Goal: Task Accomplishment & Management: Use online tool/utility

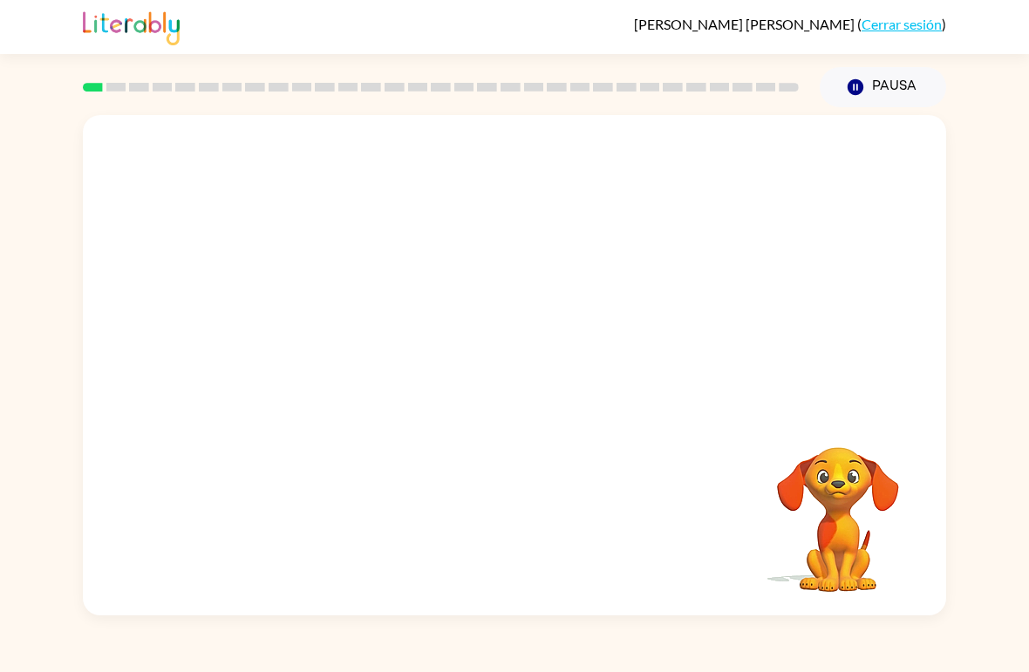
click at [883, 381] on div at bounding box center [514, 263] width 863 height 296
click at [466, 273] on video "Tu navegador debe admitir la reproducción de archivos .mp4 para usar Literably.…" at bounding box center [514, 263] width 863 height 296
click at [476, 275] on video "Tu navegador debe admitir la reproducción de archivos .mp4 para usar Literably.…" at bounding box center [514, 263] width 863 height 296
click at [512, 375] on div at bounding box center [515, 375] width 112 height 64
click at [526, 371] on icon "button" at bounding box center [515, 374] width 31 height 31
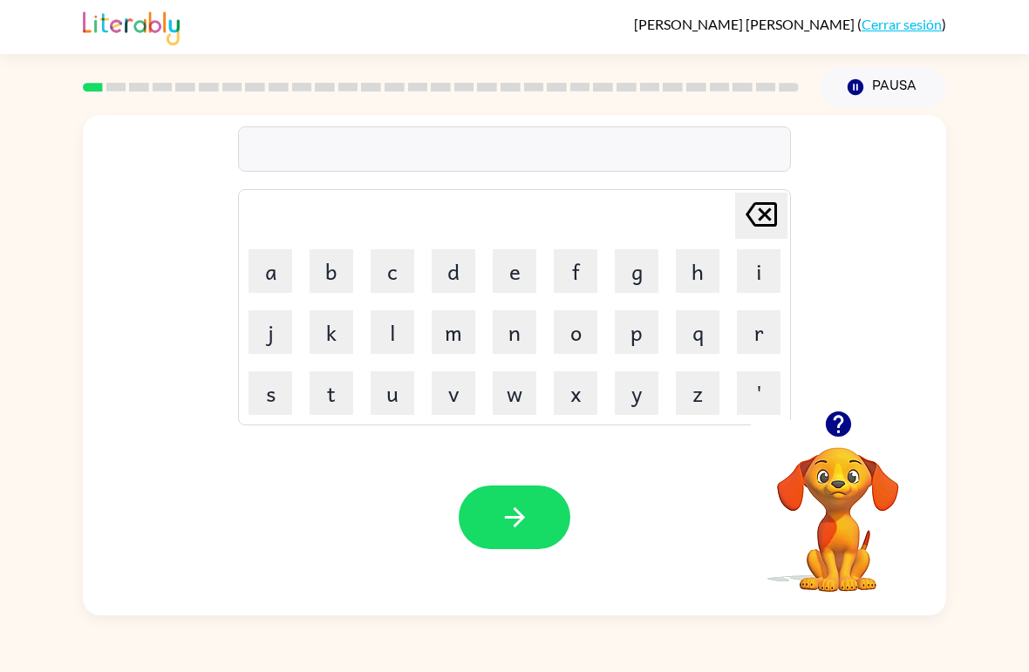
click at [690, 339] on button "q" at bounding box center [698, 332] width 44 height 44
click at [402, 391] on button "u" at bounding box center [393, 393] width 44 height 44
click at [574, 335] on button "o" at bounding box center [576, 332] width 44 height 44
click at [764, 330] on button "r" at bounding box center [759, 332] width 44 height 44
click at [446, 277] on button "d" at bounding box center [454, 271] width 44 height 44
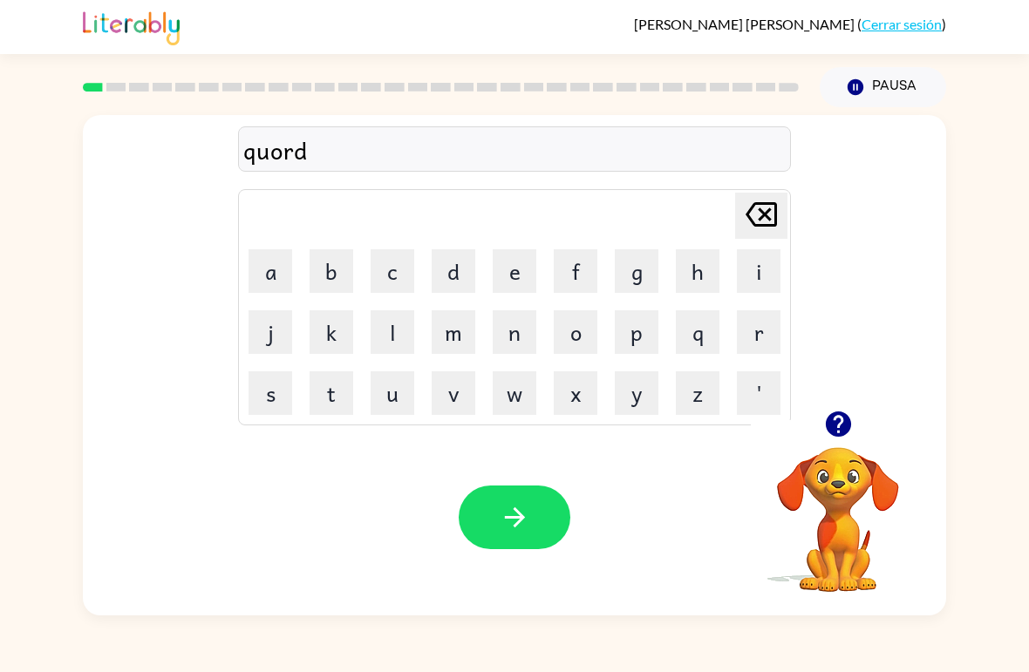
click at [577, 332] on button "o" at bounding box center [576, 332] width 44 height 44
click at [754, 330] on button "r" at bounding box center [759, 332] width 44 height 44
click at [520, 533] on icon "button" at bounding box center [515, 517] width 31 height 31
click at [388, 262] on button "c" at bounding box center [393, 271] width 44 height 44
click at [582, 334] on button "o" at bounding box center [576, 332] width 44 height 44
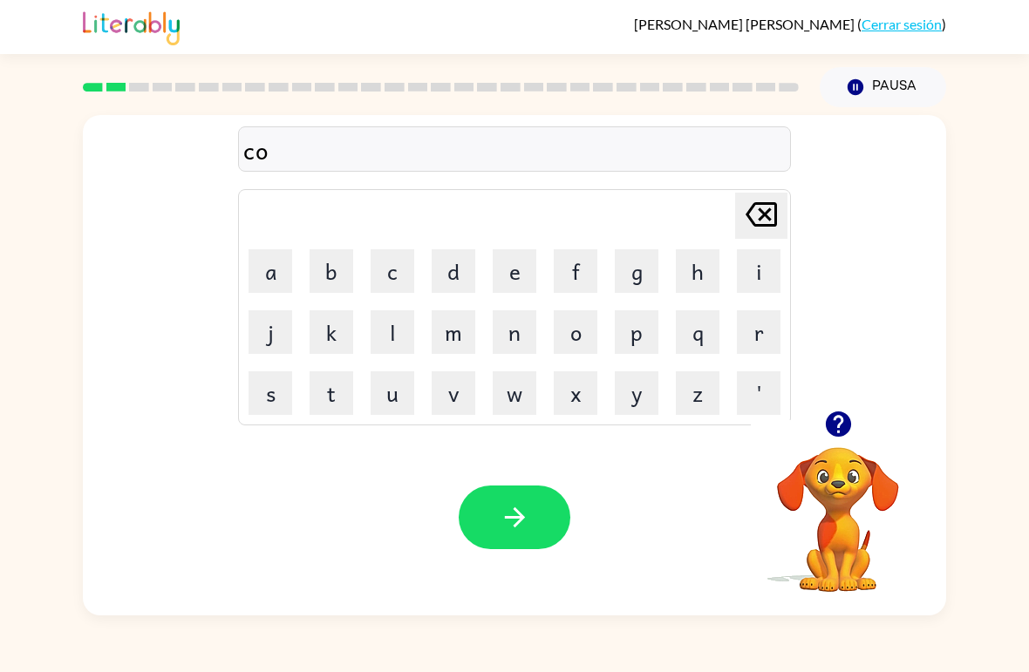
click at [404, 381] on button "u" at bounding box center [393, 393] width 44 height 44
click at [515, 330] on button "n" at bounding box center [515, 332] width 44 height 44
click at [333, 394] on button "t" at bounding box center [331, 393] width 44 height 44
click at [531, 504] on button "button" at bounding box center [515, 518] width 112 height 64
click at [385, 329] on button "l" at bounding box center [393, 332] width 44 height 44
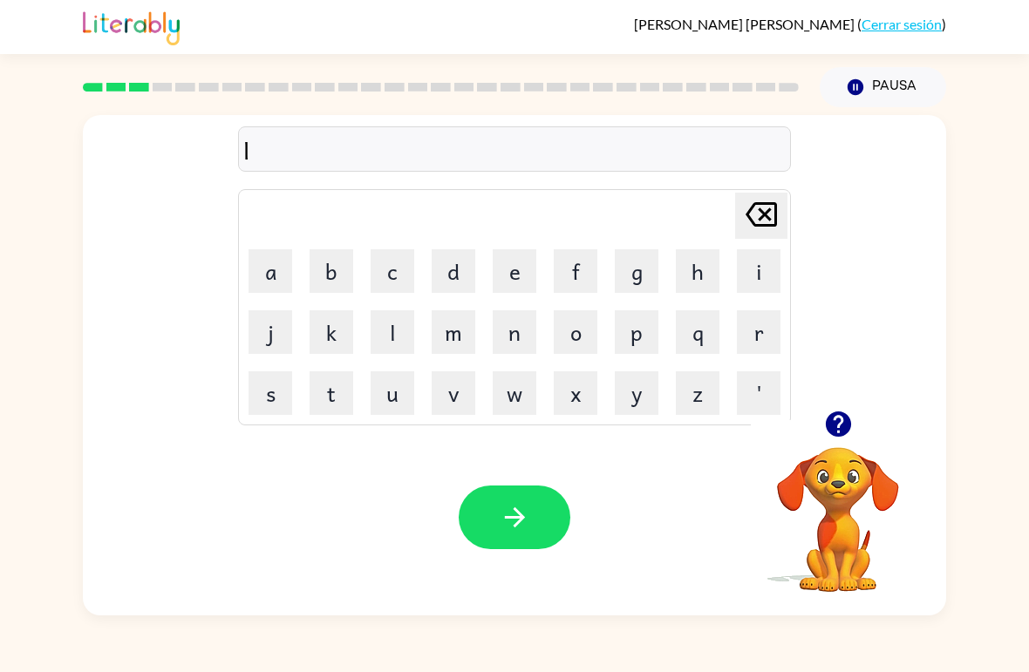
click at [585, 337] on button "o" at bounding box center [576, 332] width 44 height 44
click at [393, 274] on button "c" at bounding box center [393, 271] width 44 height 44
click at [261, 276] on button "a" at bounding box center [270, 271] width 44 height 44
click at [439, 279] on button "d" at bounding box center [454, 271] width 44 height 44
click at [520, 273] on button "e" at bounding box center [515, 271] width 44 height 44
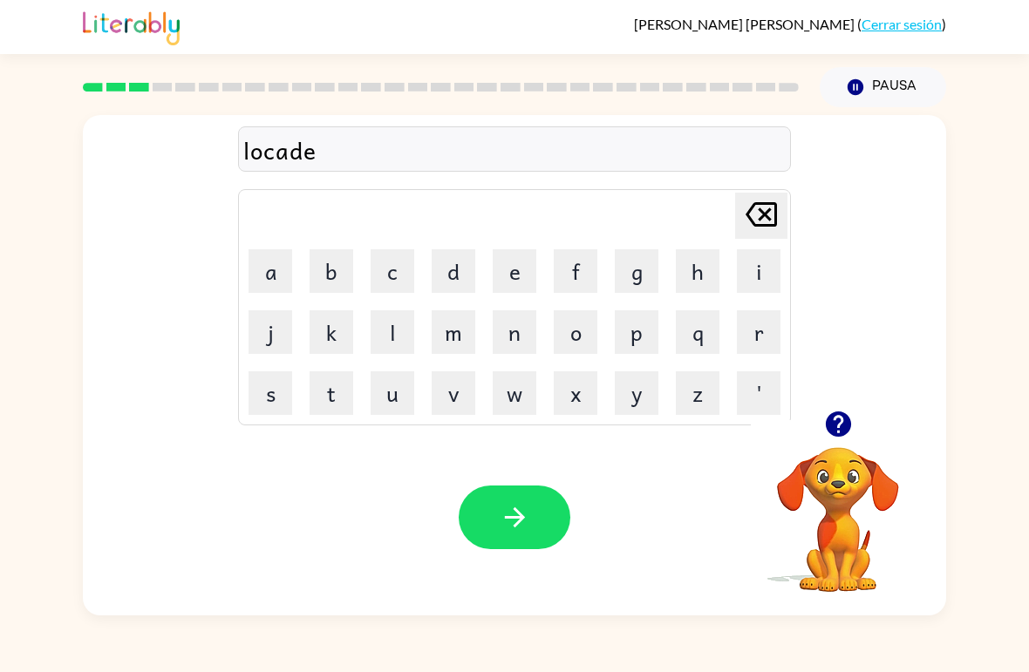
click at [530, 481] on div "Tu navegador debe admitir la reproducción de archivos .mp4 para usar Literably.…" at bounding box center [514, 517] width 863 height 196
click at [532, 504] on button "button" at bounding box center [515, 518] width 112 height 64
click at [841, 444] on button "button" at bounding box center [838, 424] width 44 height 44
click at [334, 407] on button "t" at bounding box center [331, 393] width 44 height 44
click at [410, 391] on button "u" at bounding box center [393, 393] width 44 height 44
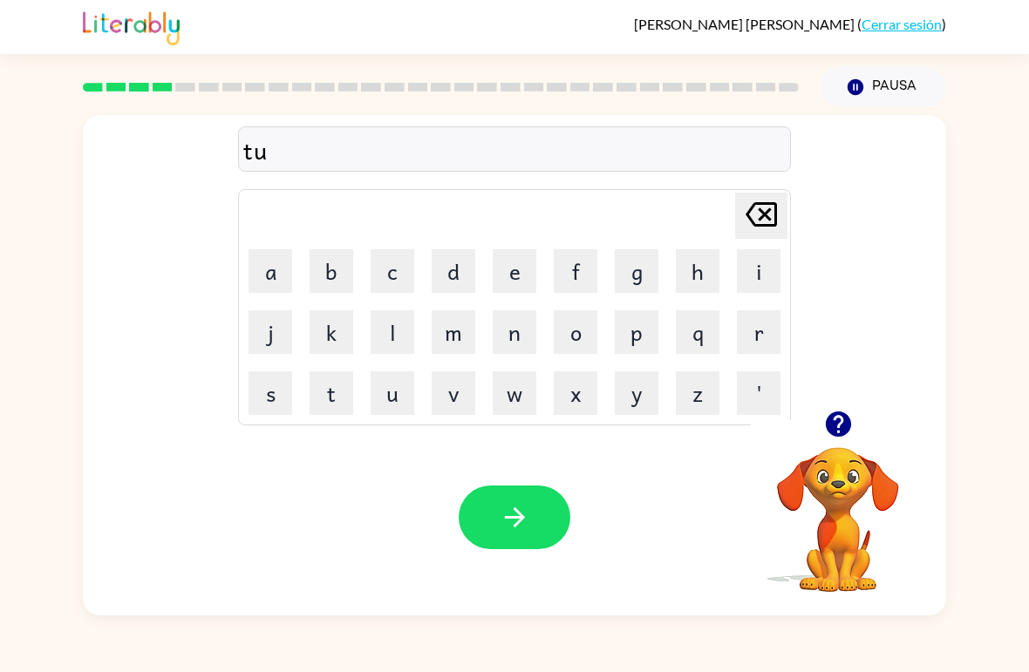
click at [516, 265] on button "e" at bounding box center [515, 271] width 44 height 44
click at [513, 267] on button "e" at bounding box center [515, 271] width 44 height 44
click at [508, 341] on button "n" at bounding box center [515, 332] width 44 height 44
click at [515, 520] on icon "button" at bounding box center [515, 517] width 31 height 31
click at [514, 346] on button "n" at bounding box center [515, 332] width 44 height 44
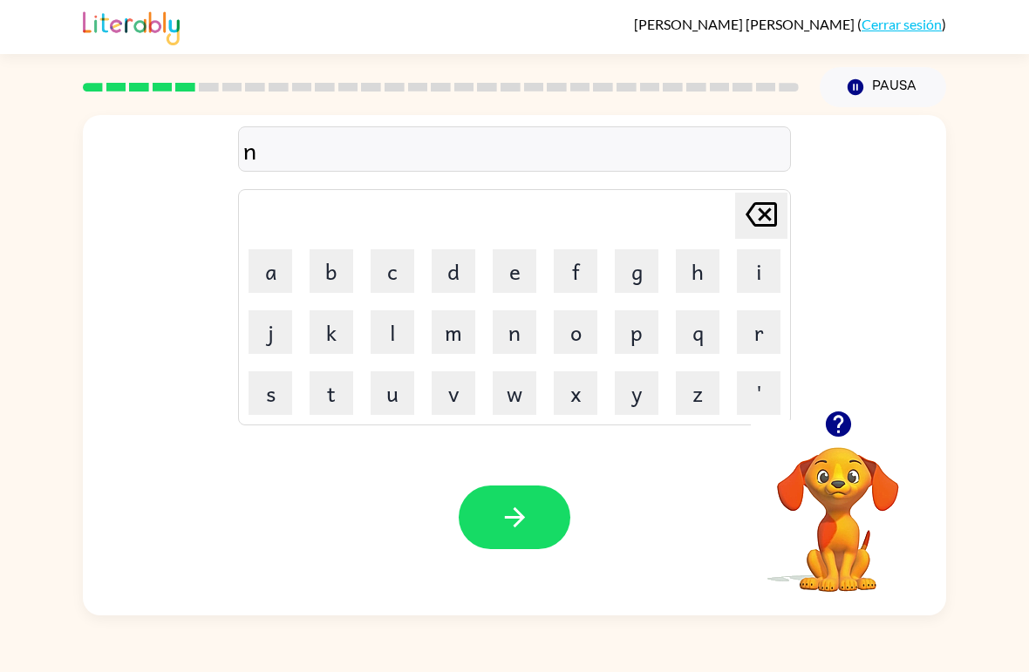
click at [522, 280] on button "e" at bounding box center [515, 271] width 44 height 44
click at [763, 331] on button "r" at bounding box center [759, 332] width 44 height 44
click at [262, 338] on button "j" at bounding box center [270, 332] width 44 height 44
click at [770, 212] on icon at bounding box center [760, 214] width 31 height 24
click at [268, 402] on button "s" at bounding box center [270, 393] width 44 height 44
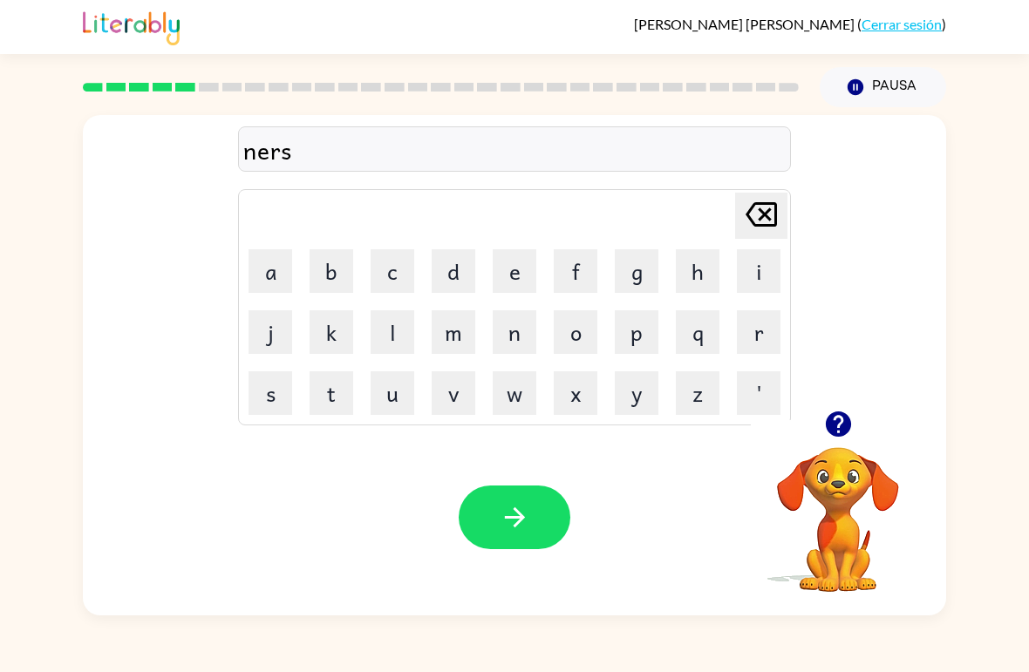
click at [759, 211] on icon at bounding box center [760, 214] width 31 height 24
click at [248, 273] on button "a" at bounding box center [270, 271] width 44 height 44
click at [381, 342] on button "l" at bounding box center [393, 332] width 44 height 44
click at [636, 398] on button "y" at bounding box center [637, 393] width 44 height 44
click at [561, 519] on button "button" at bounding box center [515, 518] width 112 height 64
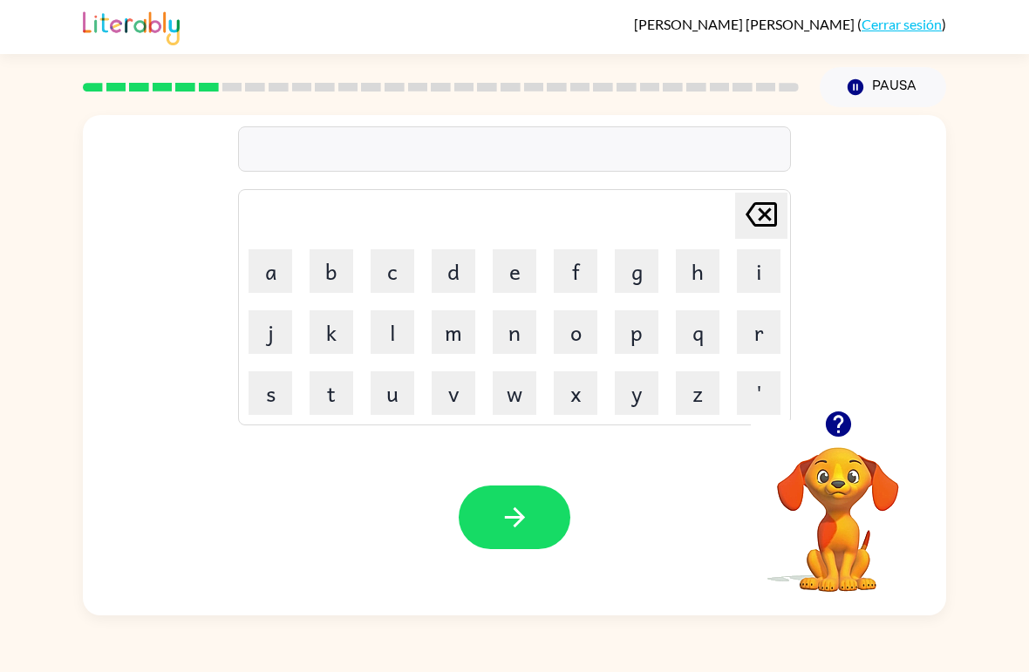
click at [346, 274] on button "b" at bounding box center [331, 271] width 44 height 44
click at [758, 267] on button "i" at bounding box center [759, 271] width 44 height 44
click at [277, 323] on button "j" at bounding box center [270, 332] width 44 height 44
click at [761, 264] on button "i" at bounding box center [759, 271] width 44 height 44
click at [510, 332] on button "n" at bounding box center [515, 332] width 44 height 44
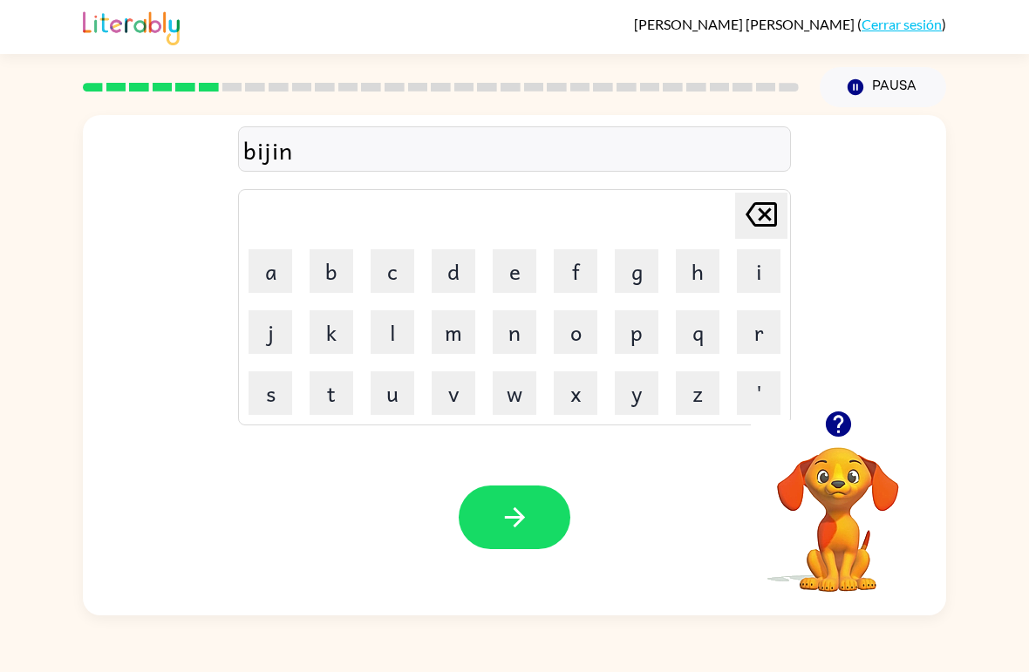
click at [458, 269] on button "d" at bounding box center [454, 271] width 44 height 44
click at [490, 511] on button "button" at bounding box center [515, 518] width 112 height 64
click at [840, 418] on icon "button" at bounding box center [838, 424] width 31 height 31
click at [1000, 164] on div "[PERSON_NAME] last character input a b c d e f g h i j k l m n o p q r s t u v …" at bounding box center [514, 361] width 1029 height 508
click at [330, 396] on button "t" at bounding box center [331, 393] width 44 height 44
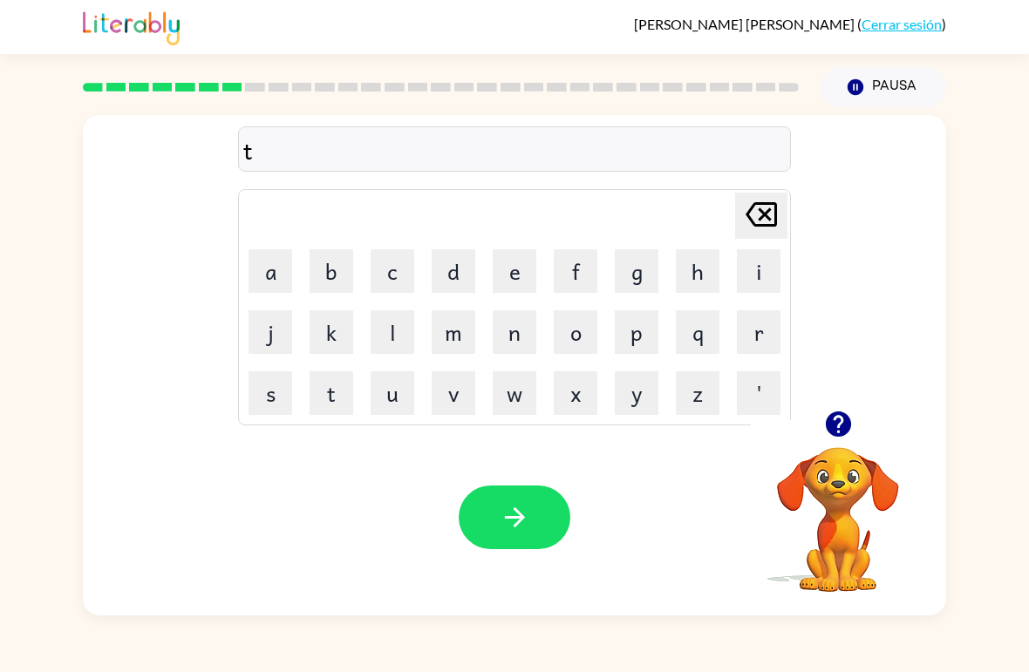
click at [753, 332] on button "r" at bounding box center [759, 332] width 44 height 44
click at [751, 275] on button "i" at bounding box center [759, 271] width 44 height 44
click at [395, 268] on button "c" at bounding box center [393, 271] width 44 height 44
click at [402, 328] on button "l" at bounding box center [393, 332] width 44 height 44
click at [507, 269] on button "e" at bounding box center [515, 271] width 44 height 44
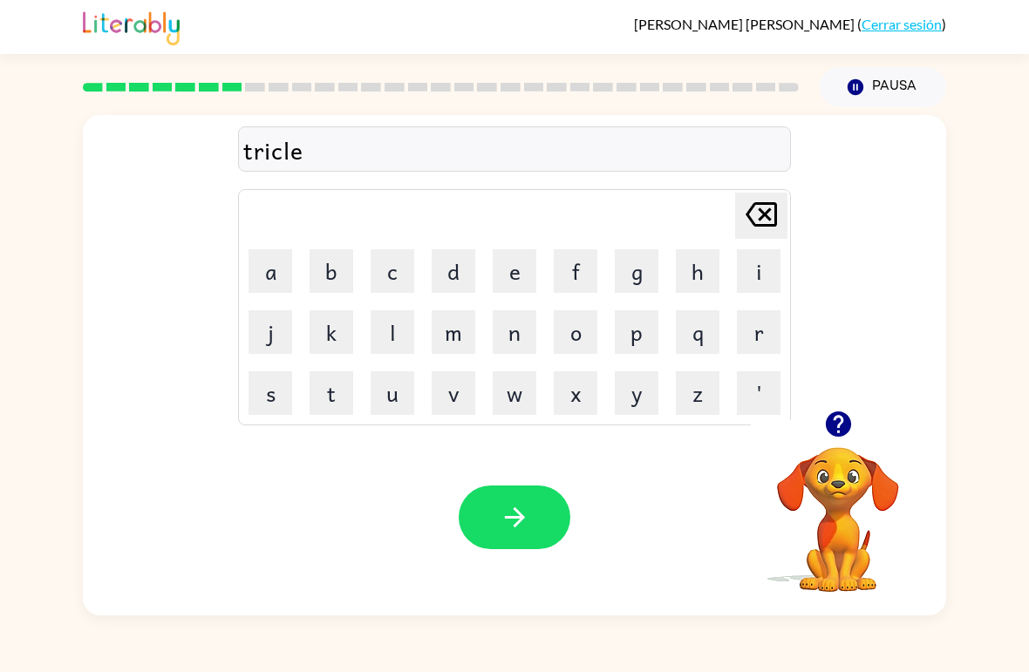
click at [519, 500] on button "button" at bounding box center [515, 518] width 112 height 64
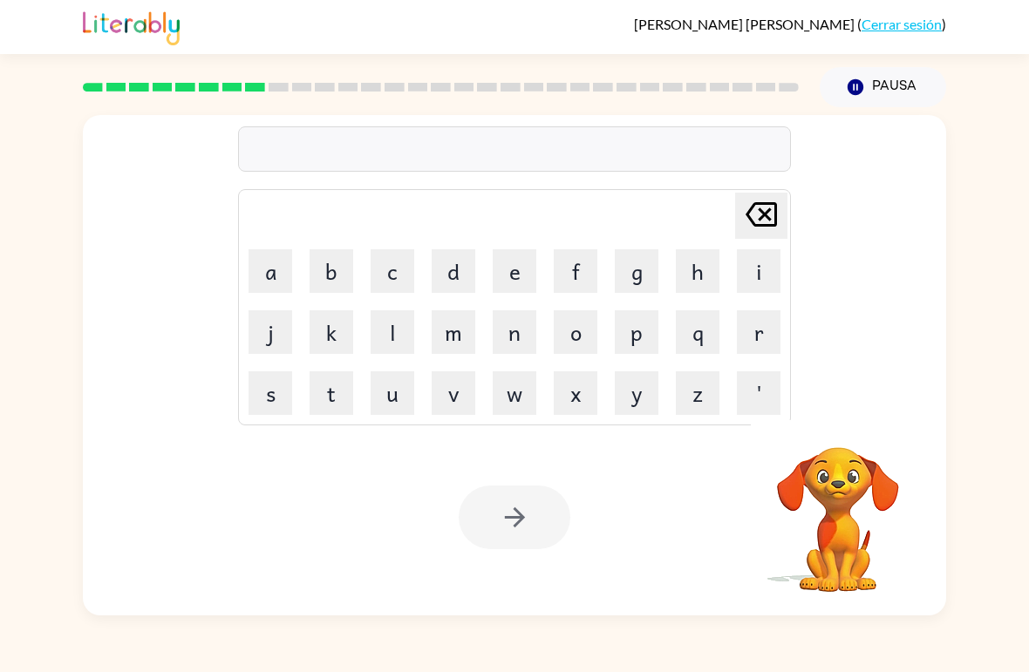
click at [491, 496] on div at bounding box center [515, 518] width 112 height 64
click at [829, 504] on video "Tu navegador debe admitir la reproducción de archivos .mp4 para usar Literably.…" at bounding box center [838, 507] width 174 height 174
click at [841, 511] on video "Tu navegador debe admitir la reproducción de archivos .mp4 para usar Literably.…" at bounding box center [838, 507] width 174 height 174
click at [848, 457] on video "Tu navegador debe admitir la reproducción de archivos .mp4 para usar Literably.…" at bounding box center [838, 507] width 174 height 174
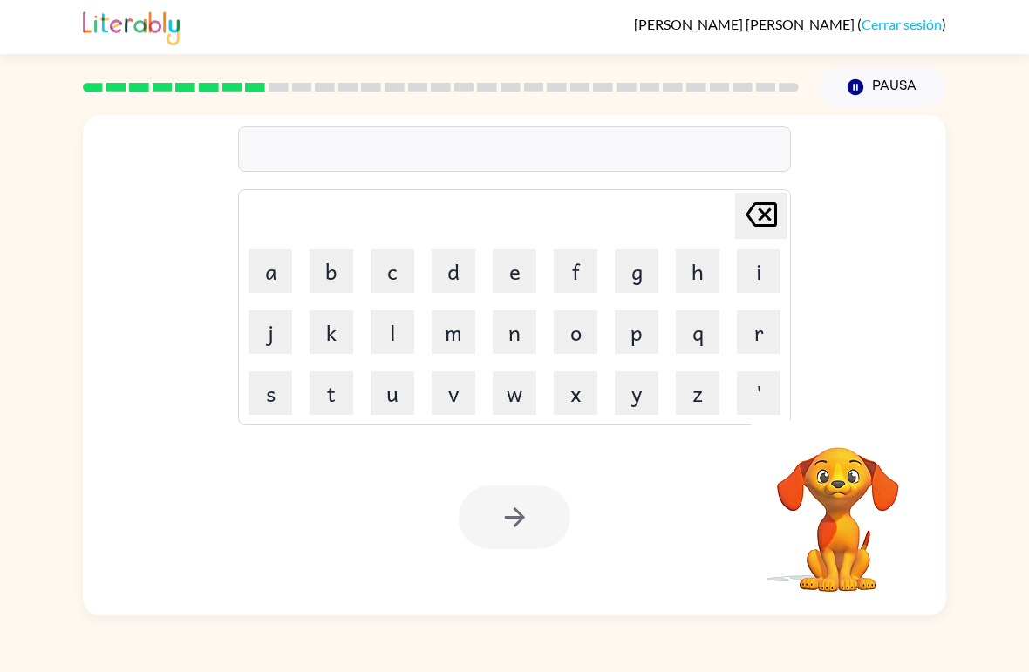
click at [847, 499] on video "Tu navegador debe admitir la reproducción de archivos .mp4 para usar Literably.…" at bounding box center [838, 507] width 174 height 174
click at [835, 538] on video "Tu navegador debe admitir la reproducción de archivos .mp4 para usar Literably.…" at bounding box center [838, 507] width 174 height 174
click at [863, 82] on icon "Pausa" at bounding box center [855, 87] width 19 height 19
click at [859, 82] on icon "button" at bounding box center [855, 87] width 16 height 16
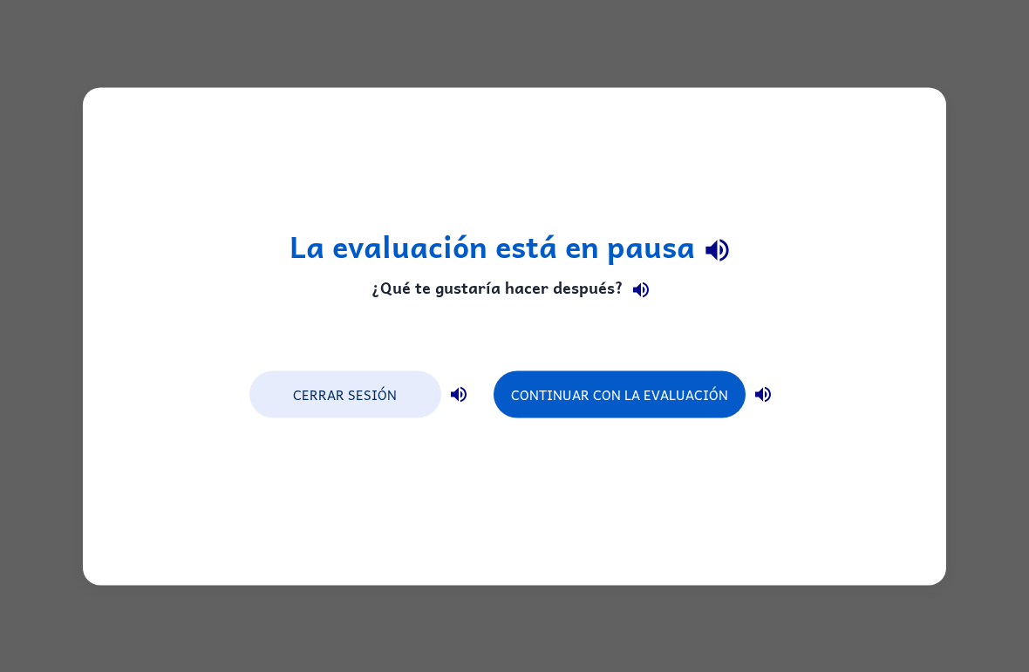
click at [696, 395] on button "Continuar con la evaluación" at bounding box center [619, 394] width 252 height 47
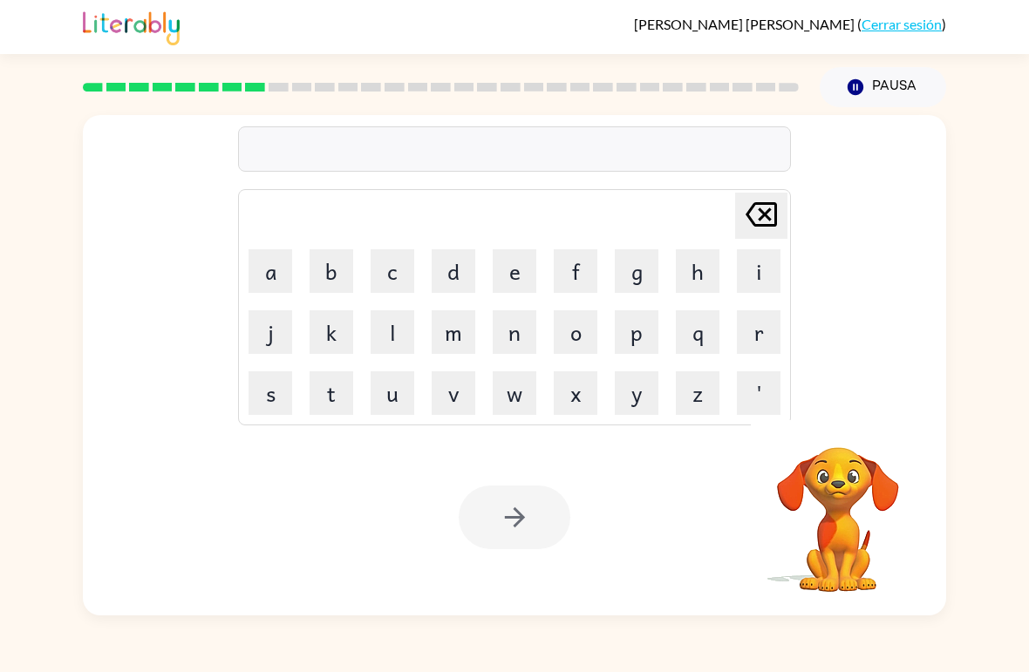
click at [758, 203] on icon at bounding box center [760, 214] width 31 height 24
click at [459, 325] on button "m" at bounding box center [454, 332] width 44 height 44
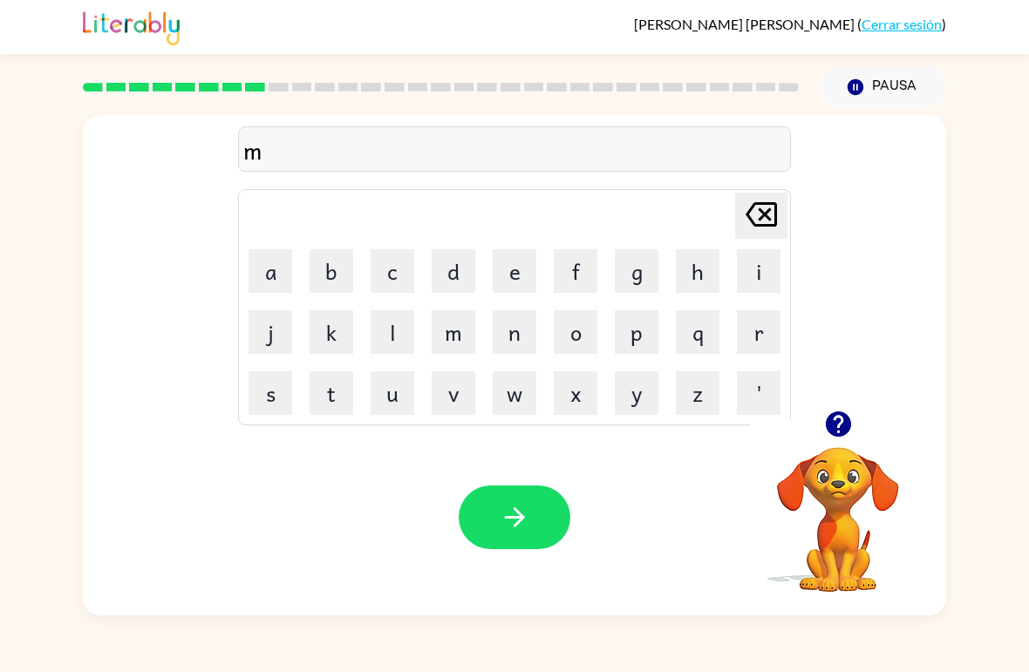
click at [759, 259] on button "i" at bounding box center [759, 271] width 44 height 44
click at [761, 206] on icon at bounding box center [760, 214] width 31 height 24
click at [760, 205] on icon at bounding box center [760, 214] width 31 height 24
click at [761, 207] on icon "[PERSON_NAME] last character input" at bounding box center [761, 215] width 42 height 42
click at [840, 418] on icon "button" at bounding box center [838, 424] width 31 height 31
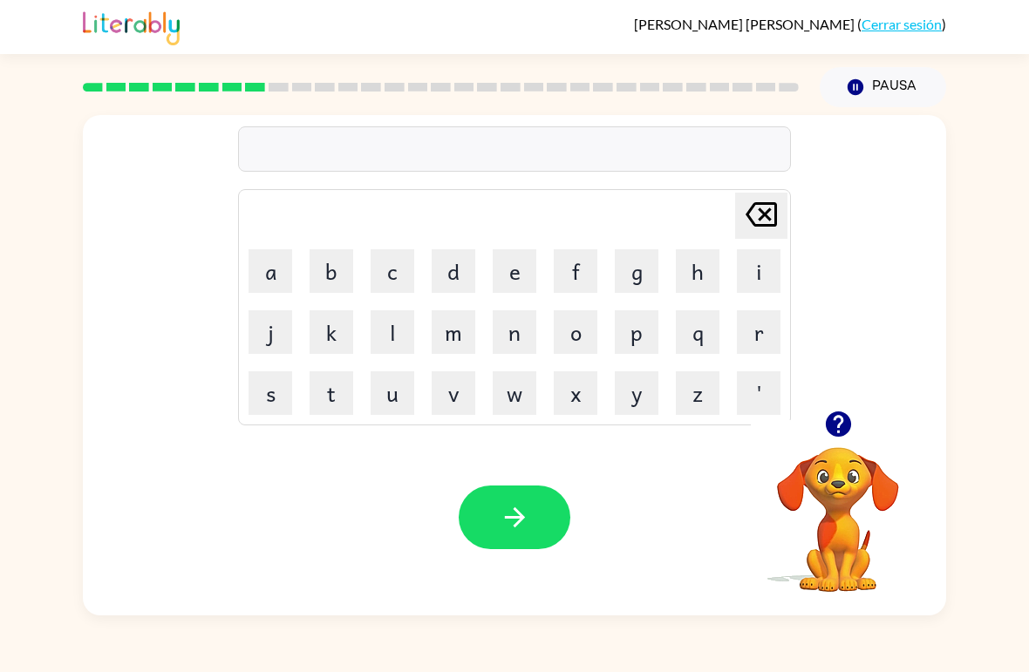
click at [438, 328] on button "m" at bounding box center [454, 332] width 44 height 44
click at [755, 258] on button "i" at bounding box center [759, 271] width 44 height 44
click at [762, 325] on button "r" at bounding box center [759, 332] width 44 height 44
click at [762, 265] on button "i" at bounding box center [759, 271] width 44 height 44
click at [397, 264] on button "c" at bounding box center [393, 271] width 44 height 44
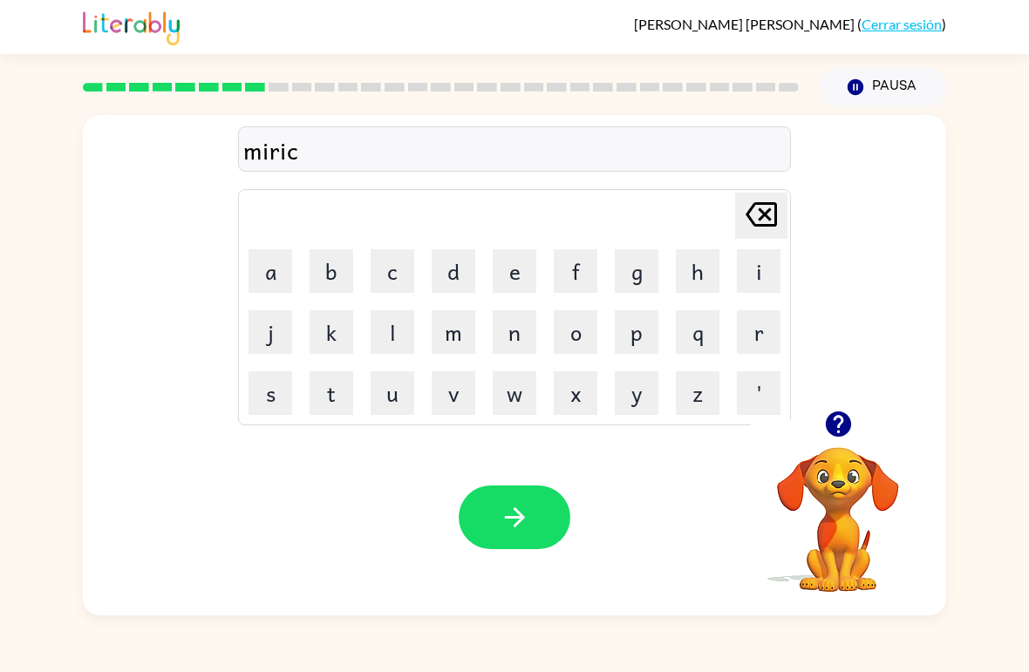
click at [402, 326] on button "l" at bounding box center [393, 332] width 44 height 44
click at [523, 261] on button "e" at bounding box center [515, 271] width 44 height 44
click at [541, 490] on button "button" at bounding box center [515, 518] width 112 height 64
click at [548, 510] on div at bounding box center [515, 518] width 112 height 64
click at [516, 338] on button "n" at bounding box center [515, 332] width 44 height 44
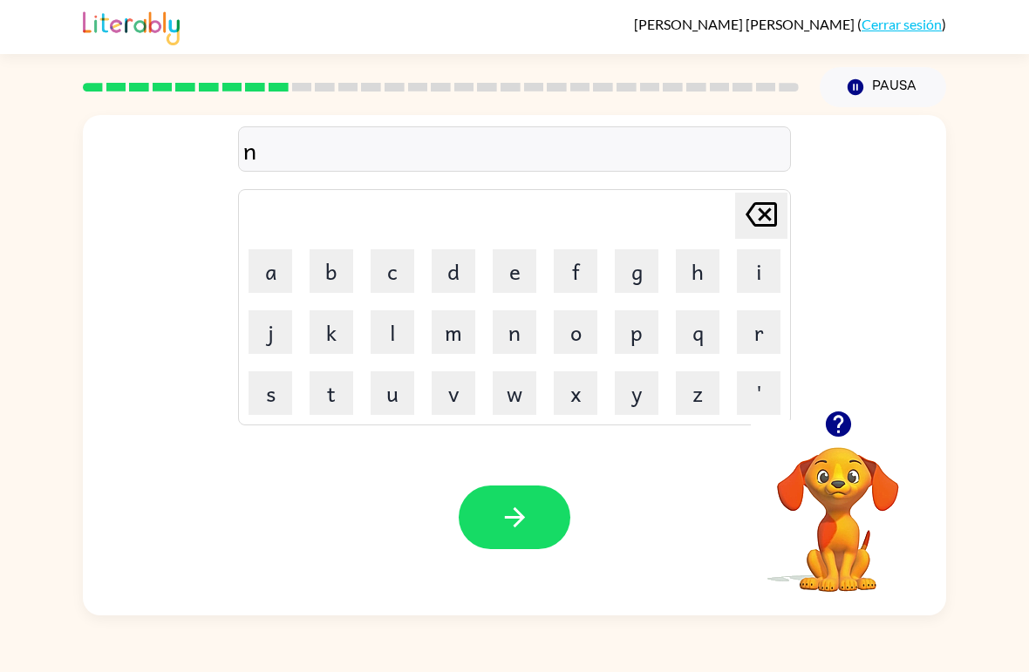
click at [748, 267] on button "i" at bounding box center [759, 271] width 44 height 44
click at [457, 330] on button "m" at bounding box center [454, 332] width 44 height 44
click at [450, 271] on button "d" at bounding box center [454, 271] width 44 height 44
click at [779, 207] on icon "[PERSON_NAME] last character input" at bounding box center [761, 215] width 42 height 42
click at [332, 272] on button "b" at bounding box center [331, 271] width 44 height 44
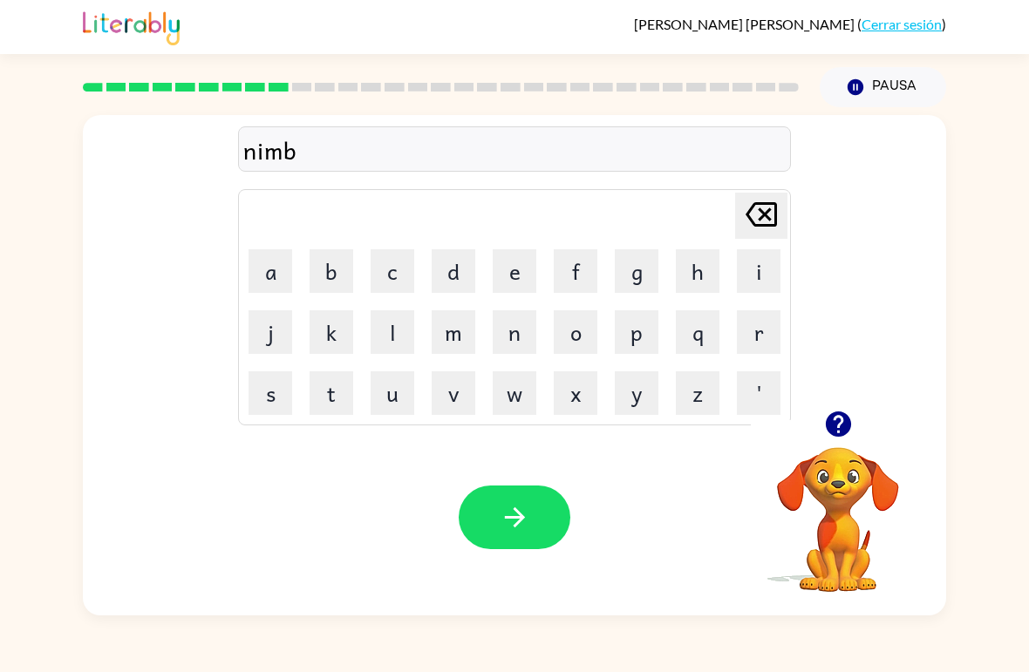
click at [391, 323] on button "l" at bounding box center [393, 332] width 44 height 44
click at [515, 268] on button "e" at bounding box center [515, 271] width 44 height 44
click at [519, 506] on icon "button" at bounding box center [515, 517] width 31 height 31
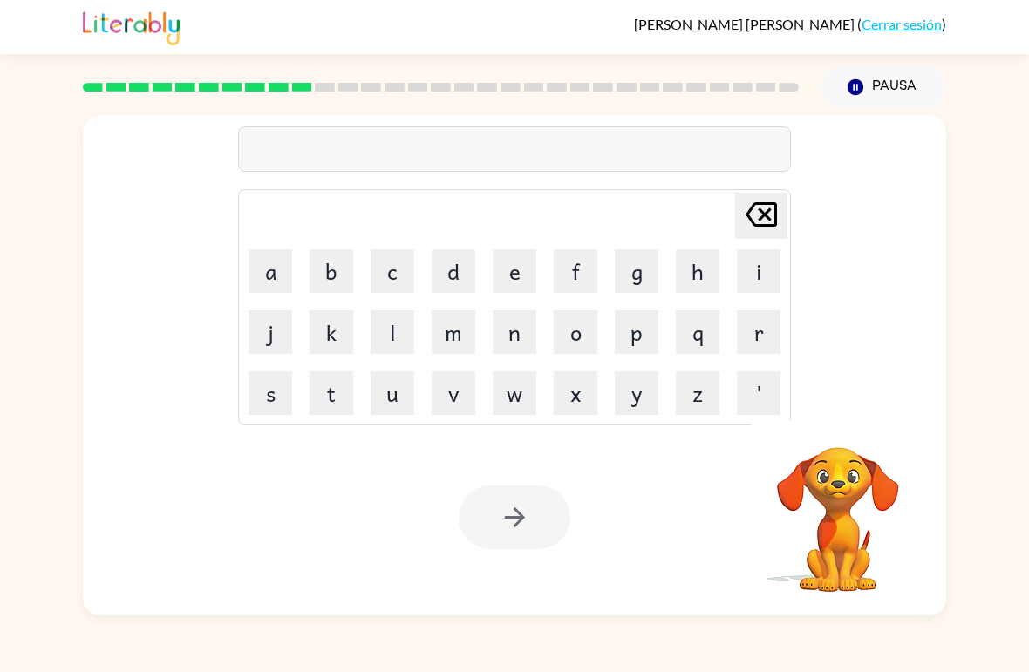
click at [384, 398] on button "u" at bounding box center [393, 393] width 44 height 44
click at [514, 324] on button "n" at bounding box center [515, 332] width 44 height 44
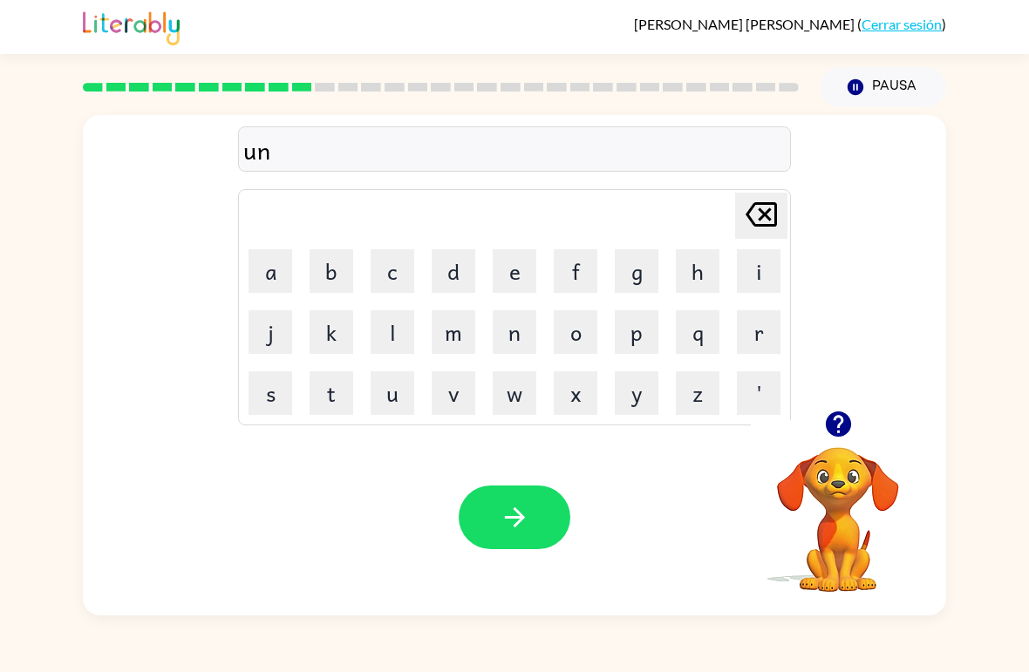
click at [581, 255] on button "f" at bounding box center [576, 271] width 44 height 44
click at [411, 395] on button "u" at bounding box center [393, 393] width 44 height 44
click at [397, 330] on button "l" at bounding box center [393, 332] width 44 height 44
click at [517, 275] on button "e" at bounding box center [515, 271] width 44 height 44
click at [461, 267] on button "d" at bounding box center [454, 271] width 44 height 44
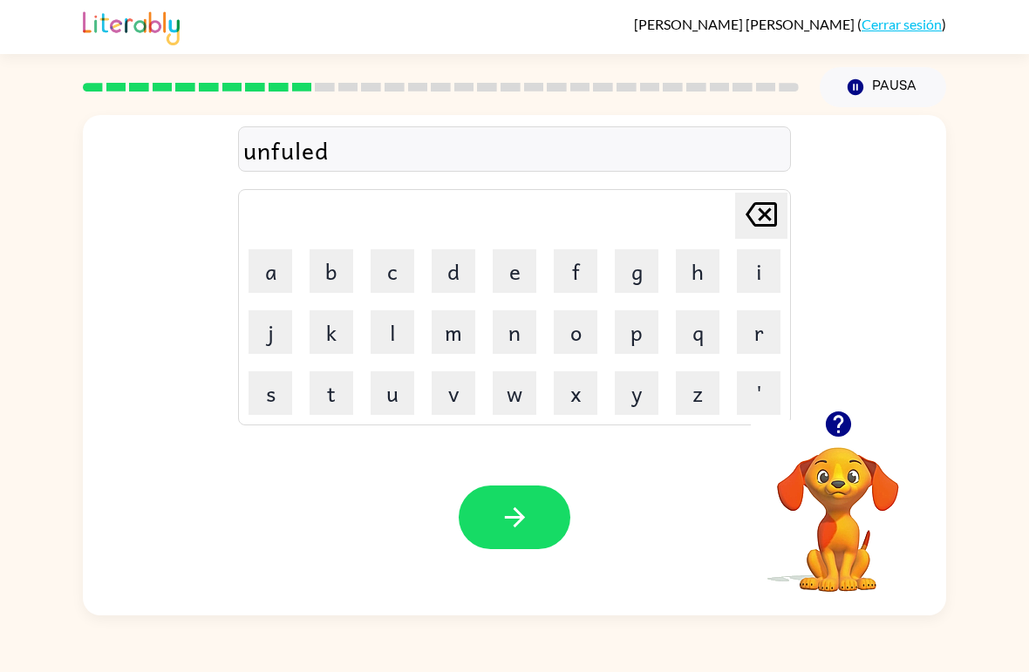
click at [516, 269] on button "e" at bounding box center [515, 271] width 44 height 44
click at [531, 506] on button "button" at bounding box center [515, 518] width 112 height 64
click at [455, 400] on button "v" at bounding box center [454, 393] width 44 height 44
click at [580, 331] on button "o" at bounding box center [576, 332] width 44 height 44
click at [336, 398] on button "t" at bounding box center [331, 393] width 44 height 44
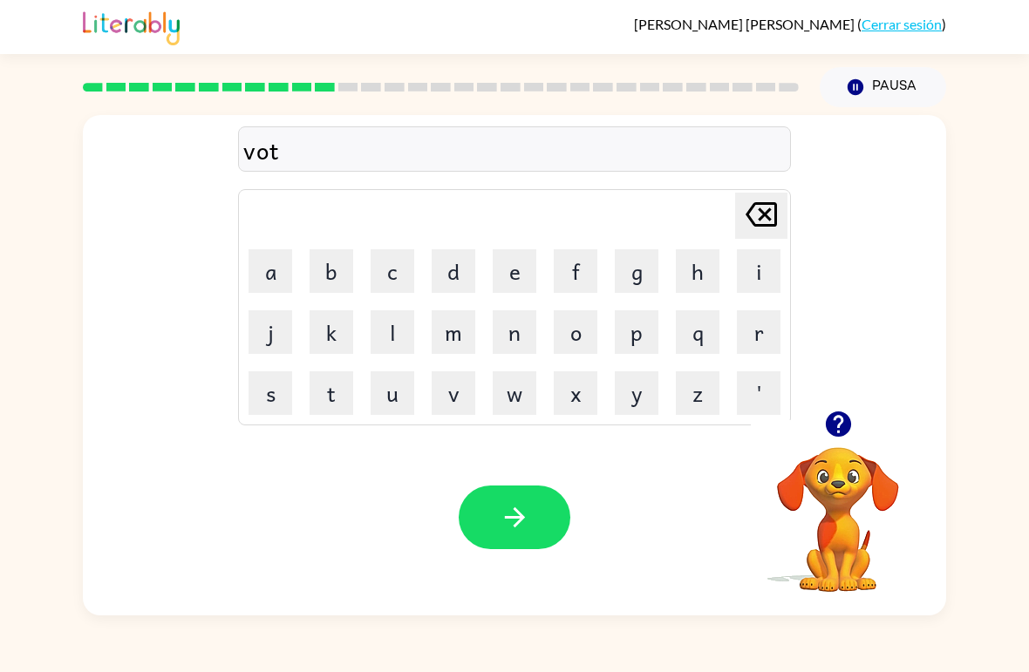
click at [513, 263] on button "e" at bounding box center [515, 271] width 44 height 44
click at [528, 504] on icon "button" at bounding box center [515, 517] width 31 height 31
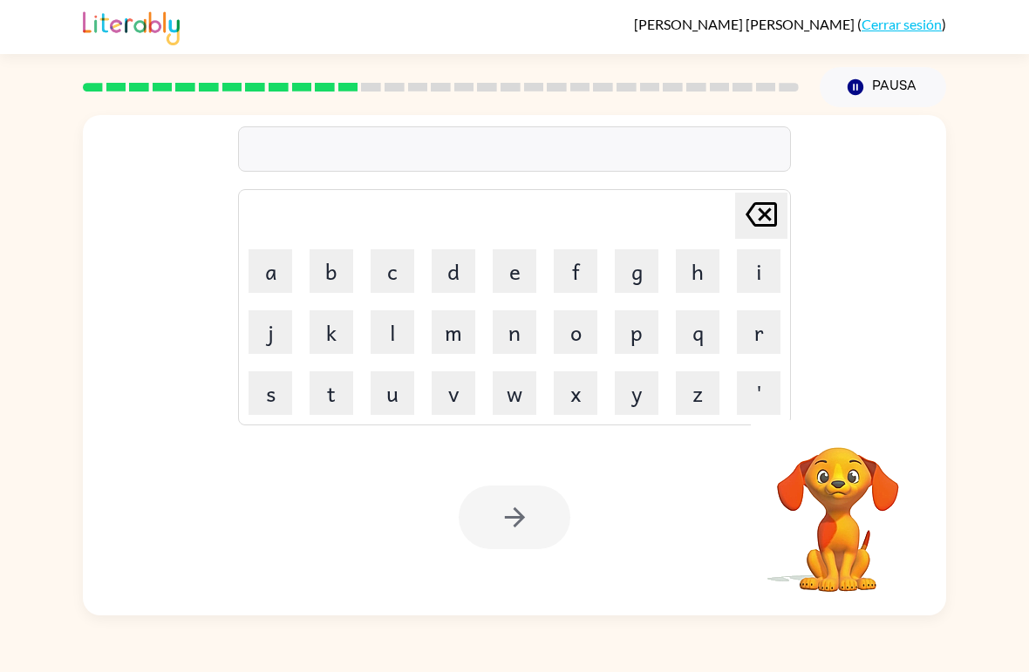
click at [497, 505] on div at bounding box center [515, 518] width 112 height 64
click at [313, 263] on button "b" at bounding box center [331, 271] width 44 height 44
click at [511, 265] on button "e" at bounding box center [515, 271] width 44 height 44
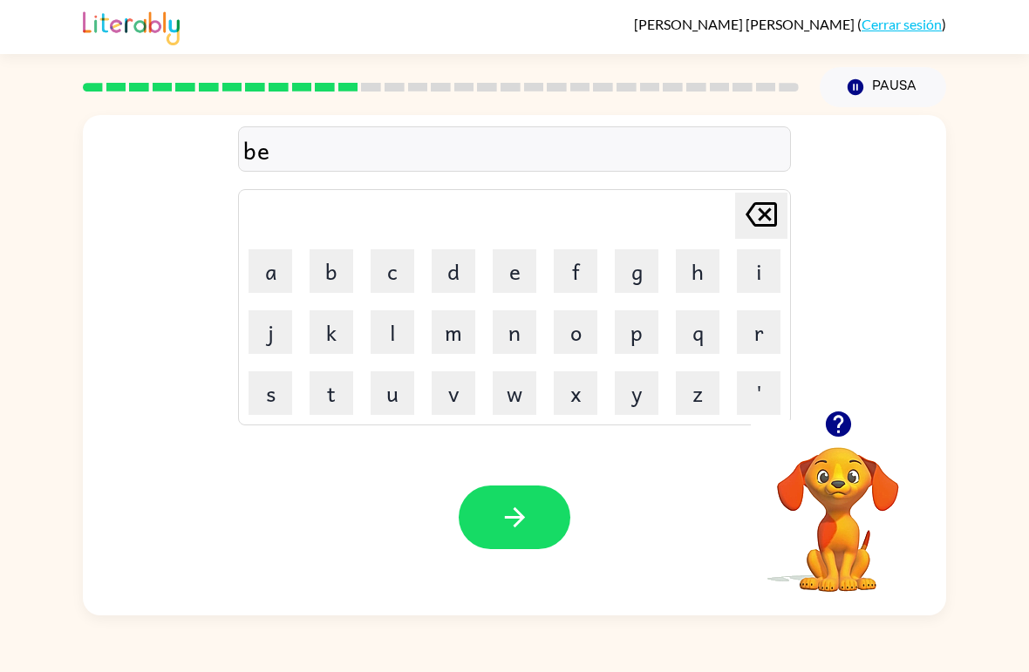
click at [465, 273] on button "d" at bounding box center [454, 271] width 44 height 44
click at [339, 401] on button "t" at bounding box center [331, 393] width 44 height 44
click at [751, 273] on button "i" at bounding box center [759, 271] width 44 height 44
click at [455, 328] on button "m" at bounding box center [454, 332] width 44 height 44
click at [498, 263] on button "e" at bounding box center [515, 271] width 44 height 44
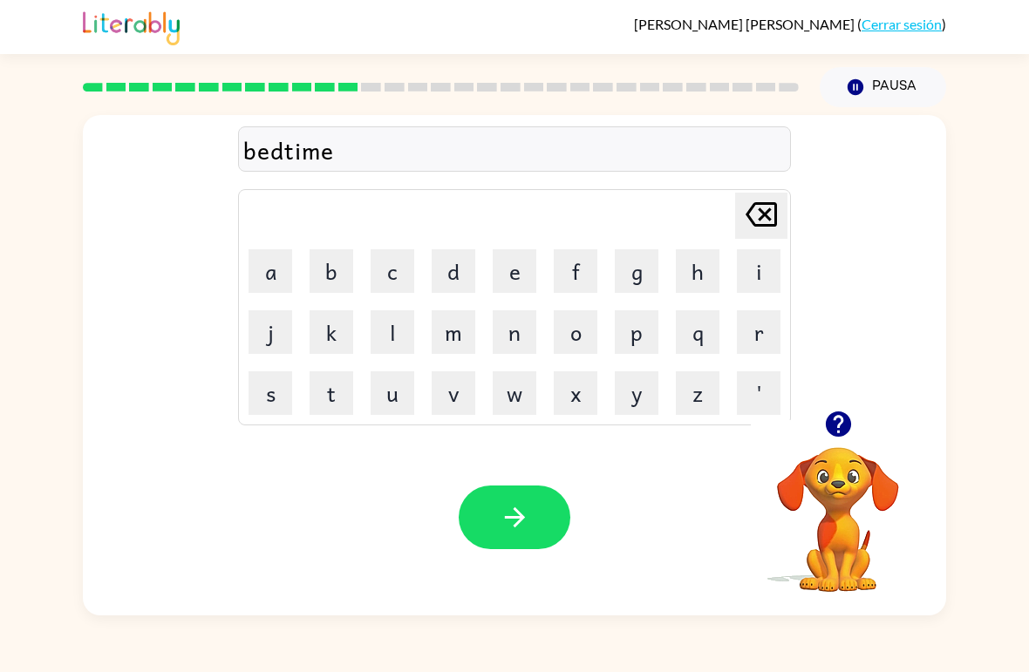
click at [526, 507] on icon "button" at bounding box center [515, 517] width 31 height 31
click at [537, 512] on div at bounding box center [515, 518] width 112 height 64
click at [569, 263] on button "f" at bounding box center [576, 271] width 44 height 44
click at [763, 263] on button "i" at bounding box center [759, 271] width 44 height 44
click at [439, 250] on button "d" at bounding box center [454, 271] width 44 height 44
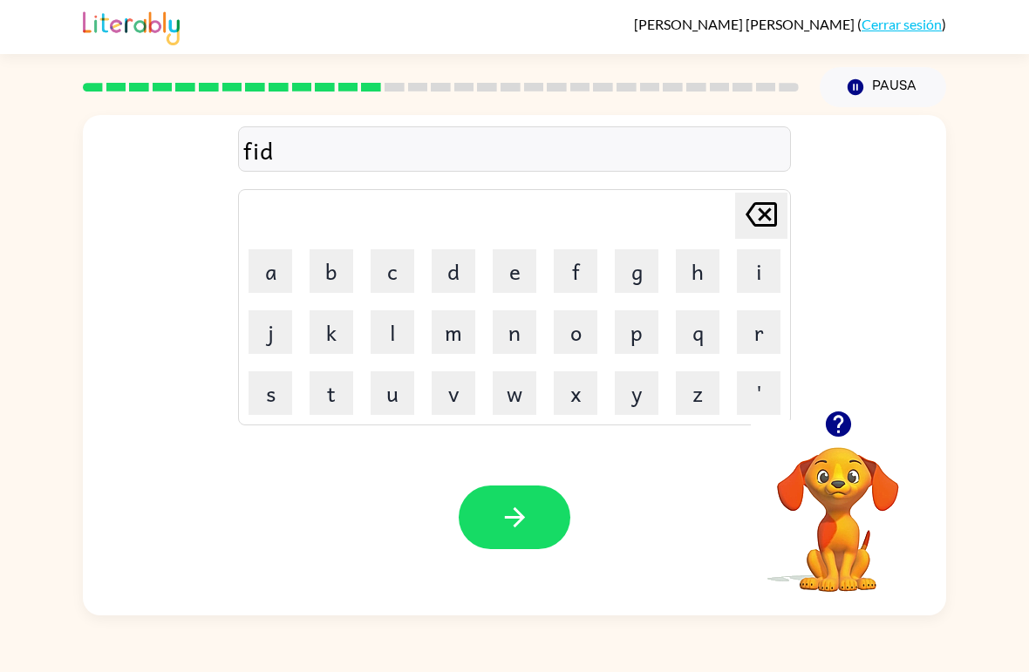
click at [526, 330] on button "n" at bounding box center [515, 332] width 44 height 44
click at [506, 268] on button "e" at bounding box center [515, 271] width 44 height 44
click at [273, 395] on button "s" at bounding box center [270, 393] width 44 height 44
click at [272, 395] on button "s" at bounding box center [270, 393] width 44 height 44
click at [534, 549] on button "button" at bounding box center [515, 518] width 112 height 64
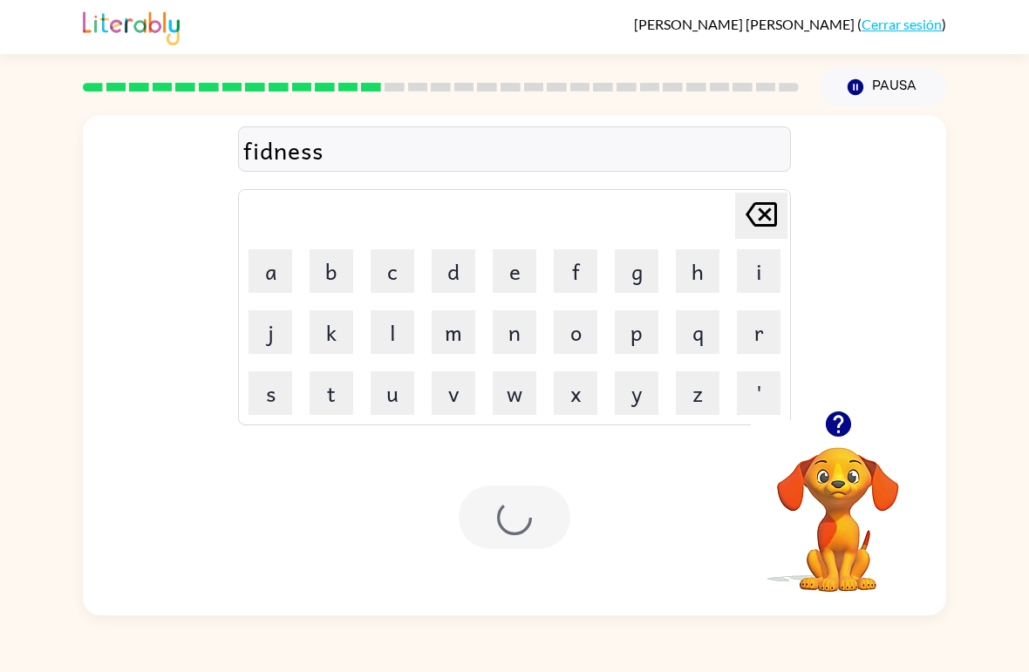
click at [533, 548] on div at bounding box center [515, 518] width 112 height 64
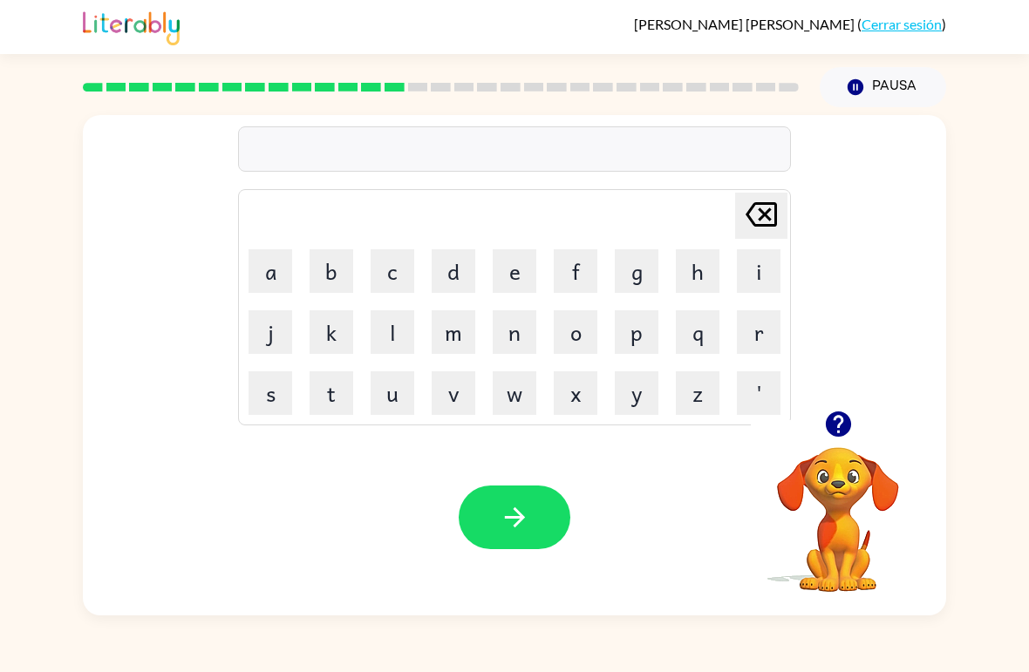
click at [836, 424] on icon "button" at bounding box center [837, 423] width 25 height 25
click at [461, 258] on button "d" at bounding box center [454, 271] width 44 height 44
click at [517, 275] on button "e" at bounding box center [515, 271] width 44 height 44
click at [275, 269] on button "a" at bounding box center [270, 271] width 44 height 44
click at [381, 330] on button "l" at bounding box center [393, 332] width 44 height 44
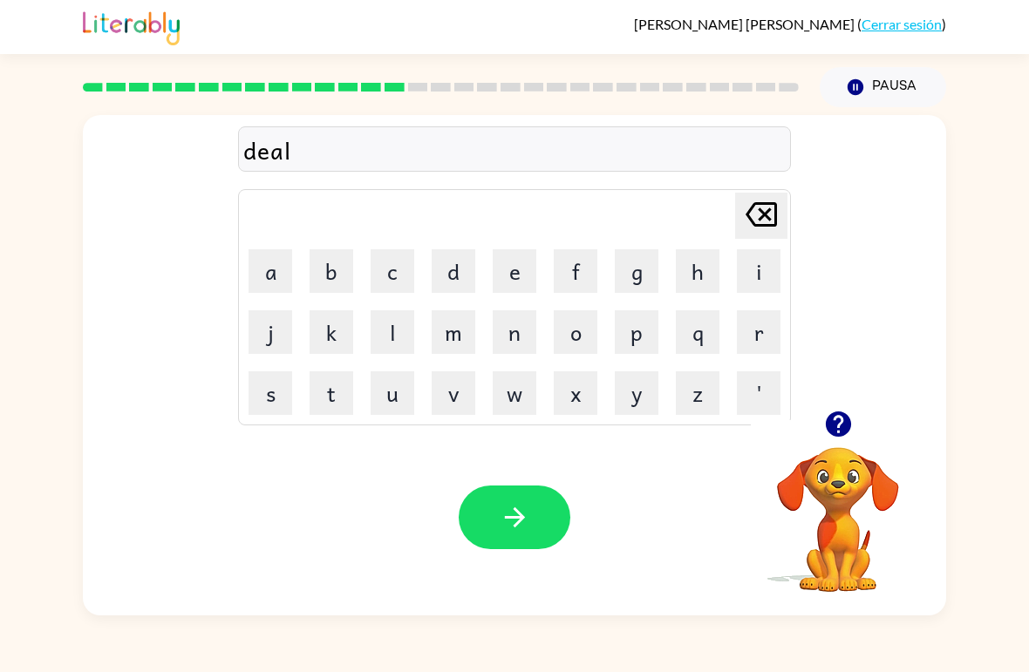
click at [507, 258] on button "e" at bounding box center [515, 271] width 44 height 44
click at [513, 506] on icon "button" at bounding box center [515, 517] width 31 height 31
click at [342, 400] on button "t" at bounding box center [331, 393] width 44 height 44
click at [403, 402] on button "u" at bounding box center [393, 393] width 44 height 44
click at [764, 336] on button "r" at bounding box center [759, 332] width 44 height 44
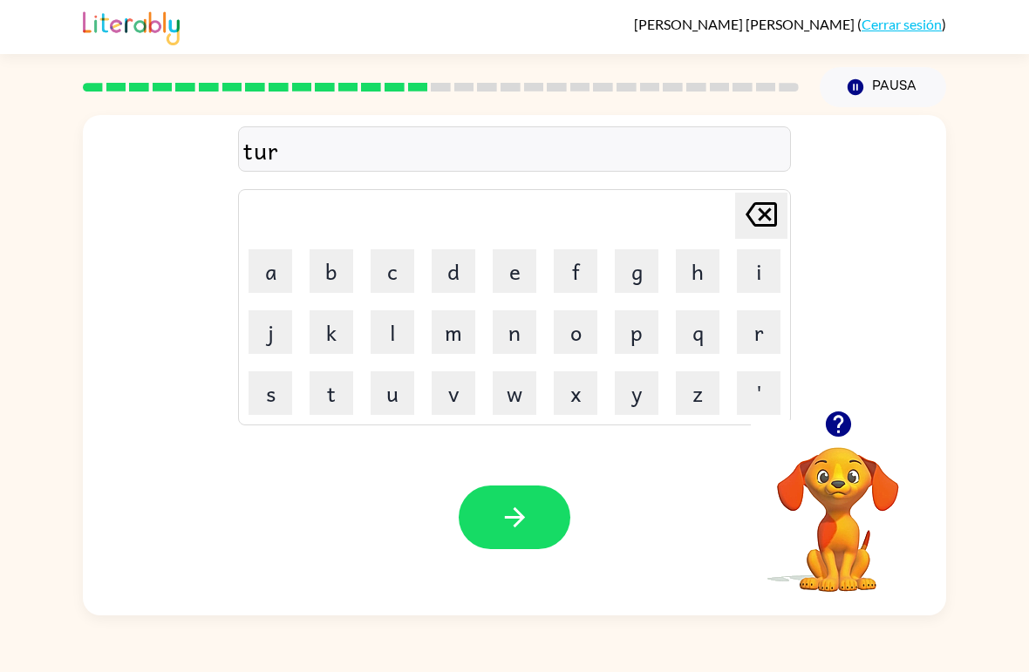
click at [506, 333] on button "n" at bounding box center [515, 332] width 44 height 44
click at [496, 514] on button "button" at bounding box center [515, 518] width 112 height 64
click at [283, 396] on button "s" at bounding box center [270, 393] width 44 height 44
click at [516, 262] on button "e" at bounding box center [515, 271] width 44 height 44
click at [323, 398] on button "t" at bounding box center [331, 393] width 44 height 44
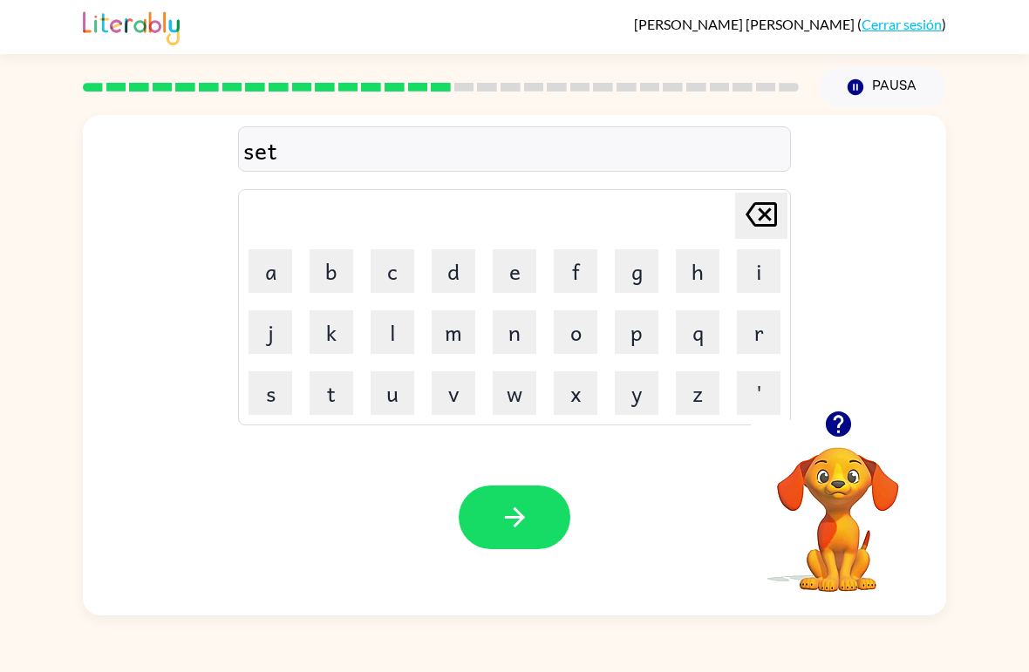
click at [530, 514] on button "button" at bounding box center [515, 518] width 112 height 64
click at [324, 275] on button "b" at bounding box center [331, 271] width 44 height 44
click at [758, 350] on button "r" at bounding box center [759, 332] width 44 height 44
click at [755, 272] on button "i" at bounding box center [759, 271] width 44 height 44
click at [447, 338] on button "m" at bounding box center [454, 332] width 44 height 44
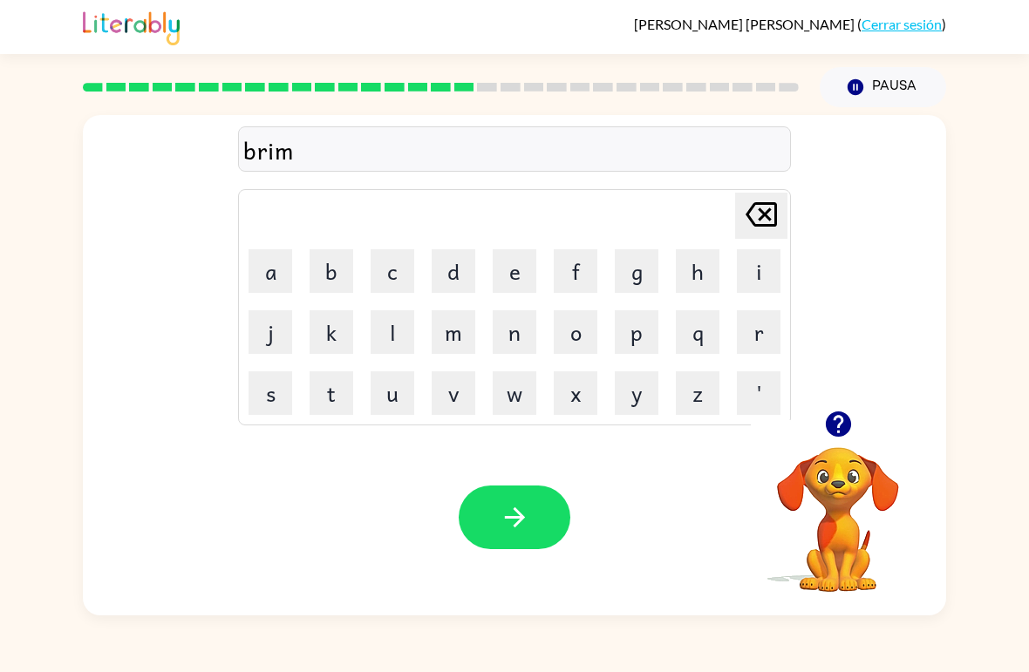
click at [749, 271] on button "i" at bounding box center [759, 271] width 44 height 44
click at [518, 334] on button "n" at bounding box center [515, 332] width 44 height 44
click at [634, 266] on button "g" at bounding box center [637, 271] width 44 height 44
click at [506, 502] on button "button" at bounding box center [515, 518] width 112 height 64
click at [635, 330] on button "p" at bounding box center [637, 332] width 44 height 44
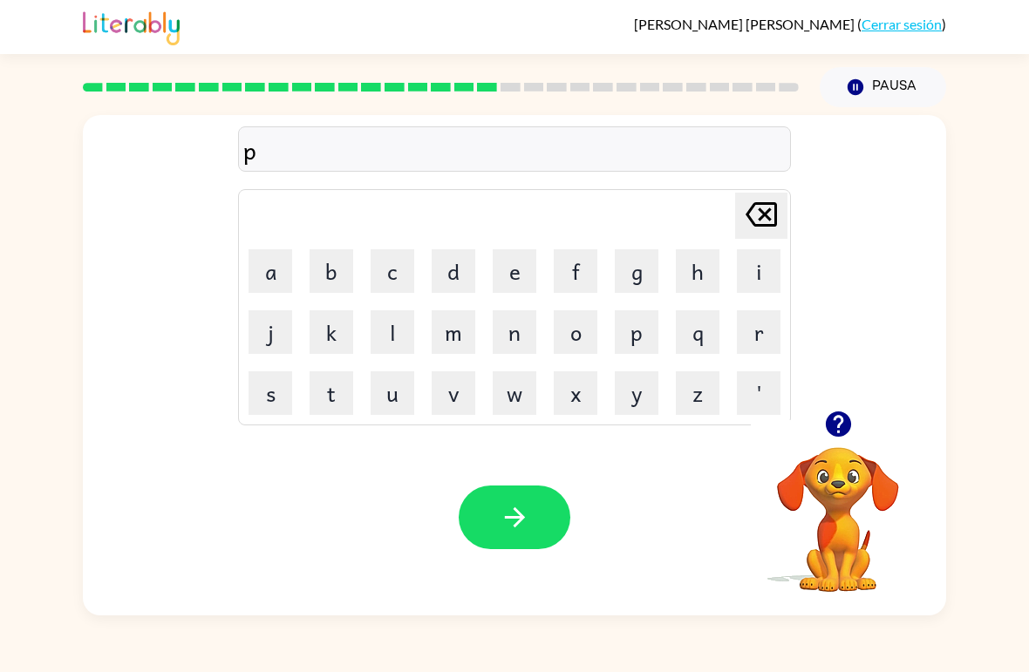
click at [410, 333] on button "l" at bounding box center [393, 332] width 44 height 44
click at [262, 288] on button "a" at bounding box center [270, 271] width 44 height 44
click at [271, 402] on button "s" at bounding box center [270, 393] width 44 height 44
click at [322, 392] on button "t" at bounding box center [331, 393] width 44 height 44
click at [763, 267] on button "i" at bounding box center [759, 271] width 44 height 44
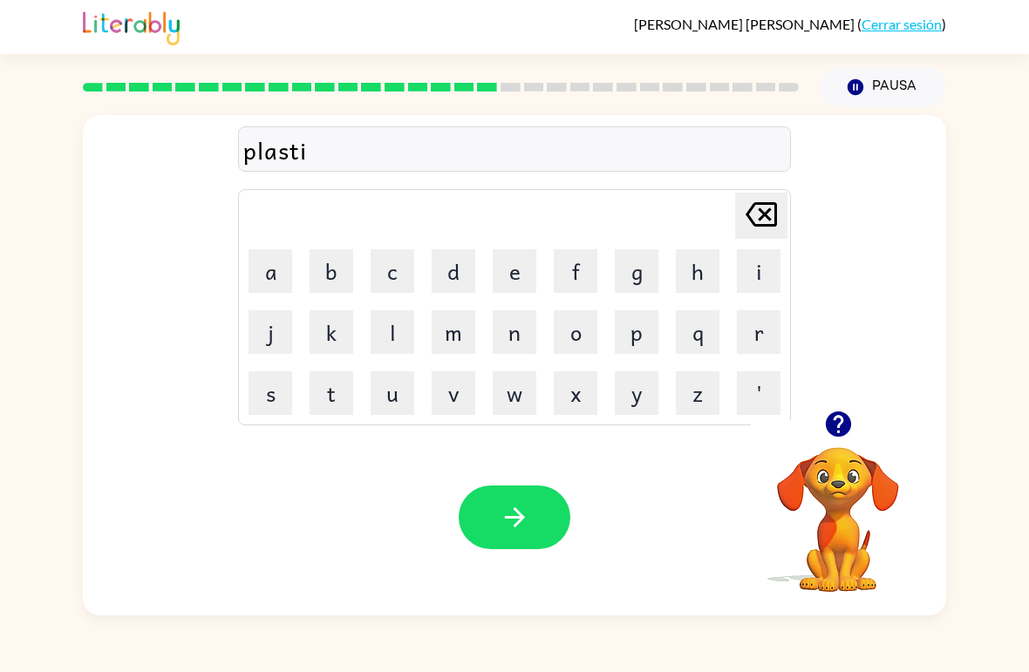
click at [399, 265] on button "c" at bounding box center [393, 271] width 44 height 44
click at [501, 518] on icon "button" at bounding box center [515, 517] width 31 height 31
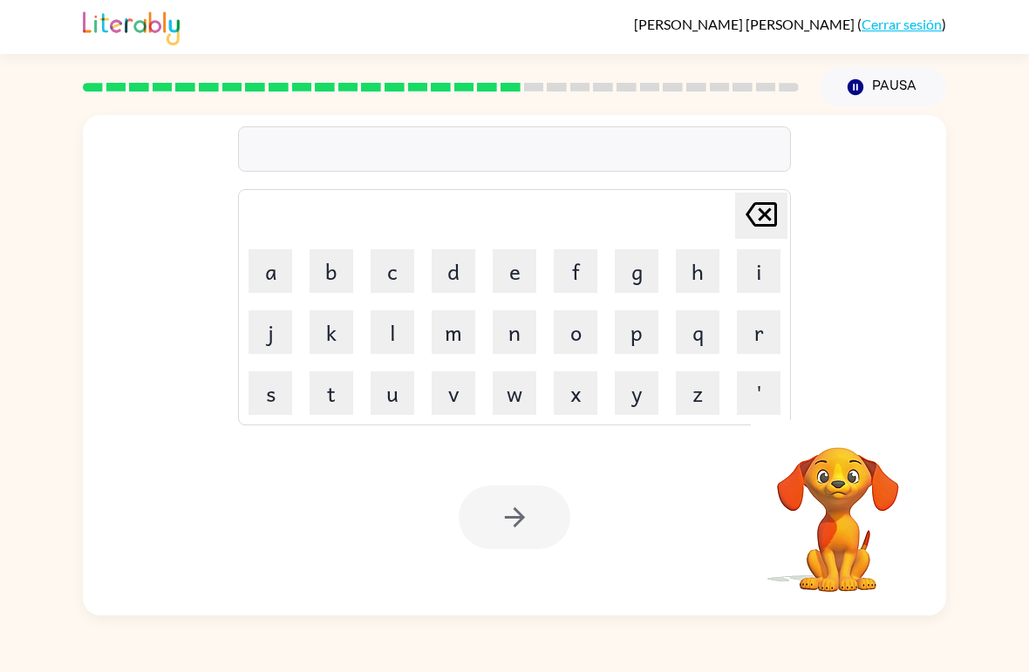
click at [463, 268] on button "d" at bounding box center [454, 271] width 44 height 44
click at [758, 256] on button "i" at bounding box center [759, 271] width 44 height 44
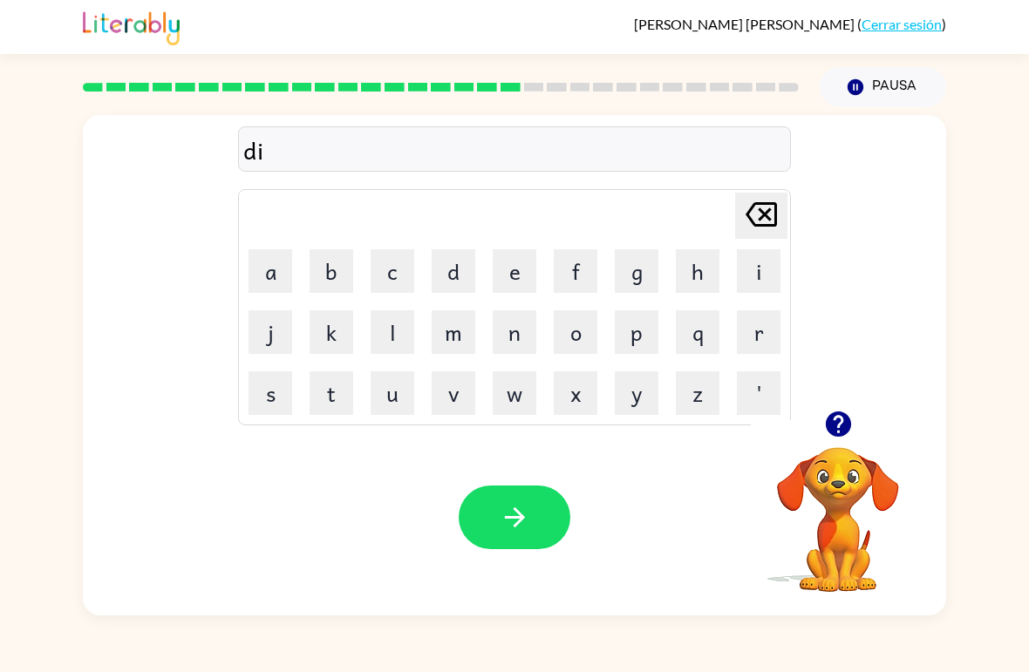
click at [262, 395] on button "s" at bounding box center [270, 393] width 44 height 44
click at [641, 324] on button "p" at bounding box center [637, 332] width 44 height 44
click at [396, 343] on button "l" at bounding box center [393, 332] width 44 height 44
click at [630, 394] on button "y" at bounding box center [637, 393] width 44 height 44
click at [522, 520] on icon "button" at bounding box center [514, 517] width 20 height 20
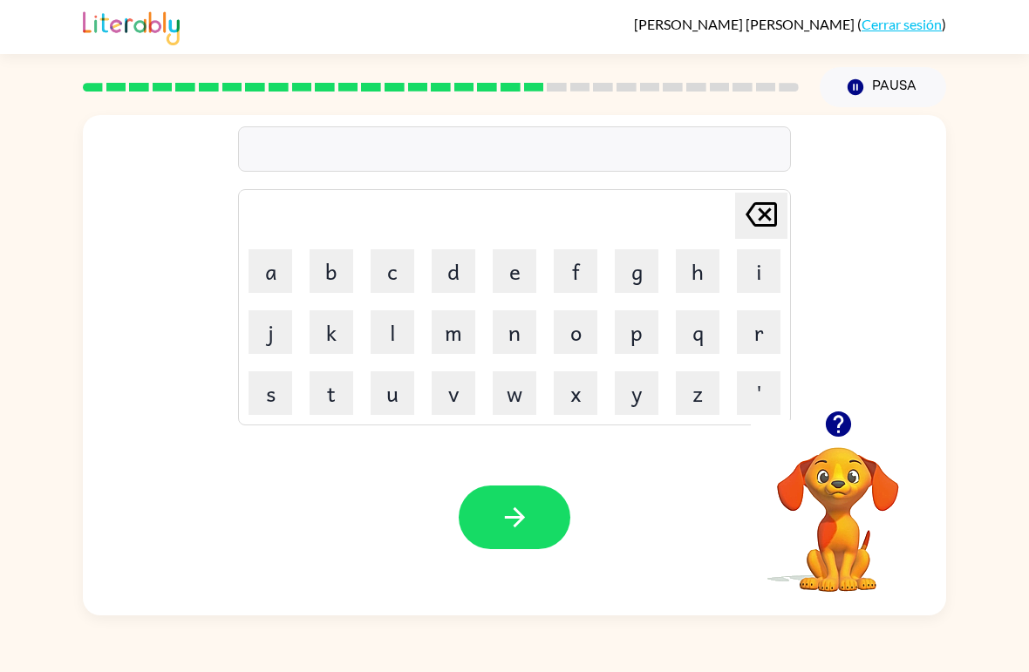
click at [448, 275] on button "d" at bounding box center [454, 271] width 44 height 44
click at [383, 398] on button "u" at bounding box center [393, 393] width 44 height 44
click at [270, 390] on button "s" at bounding box center [270, 393] width 44 height 44
click at [336, 381] on button "t" at bounding box center [331, 393] width 44 height 44
click at [510, 271] on button "e" at bounding box center [515, 271] width 44 height 44
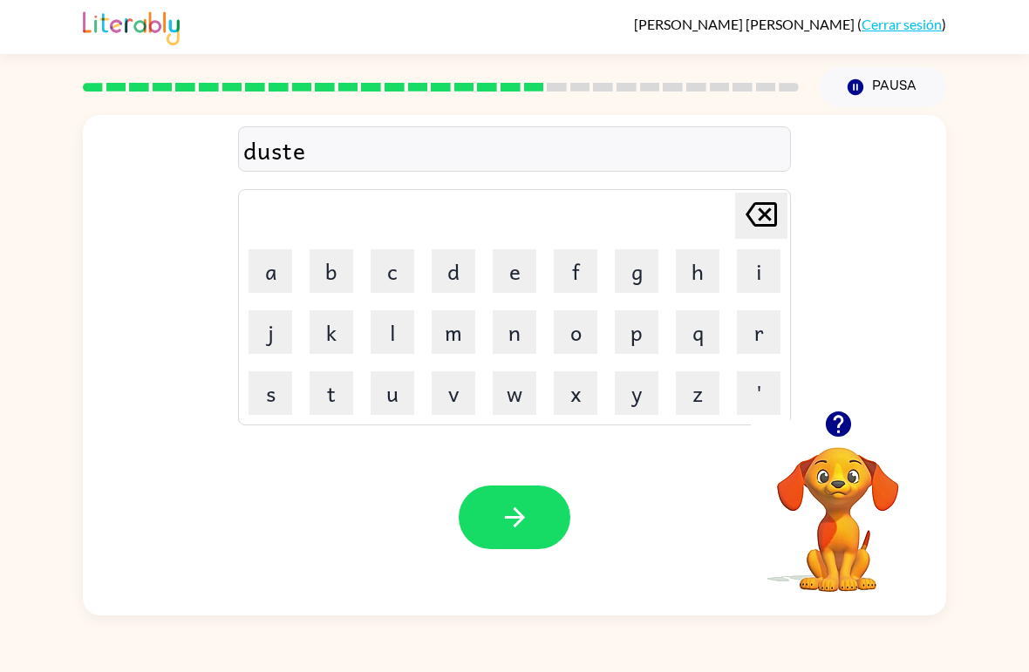
click at [459, 275] on button "d" at bounding box center [454, 271] width 44 height 44
click at [535, 503] on button "button" at bounding box center [515, 518] width 112 height 64
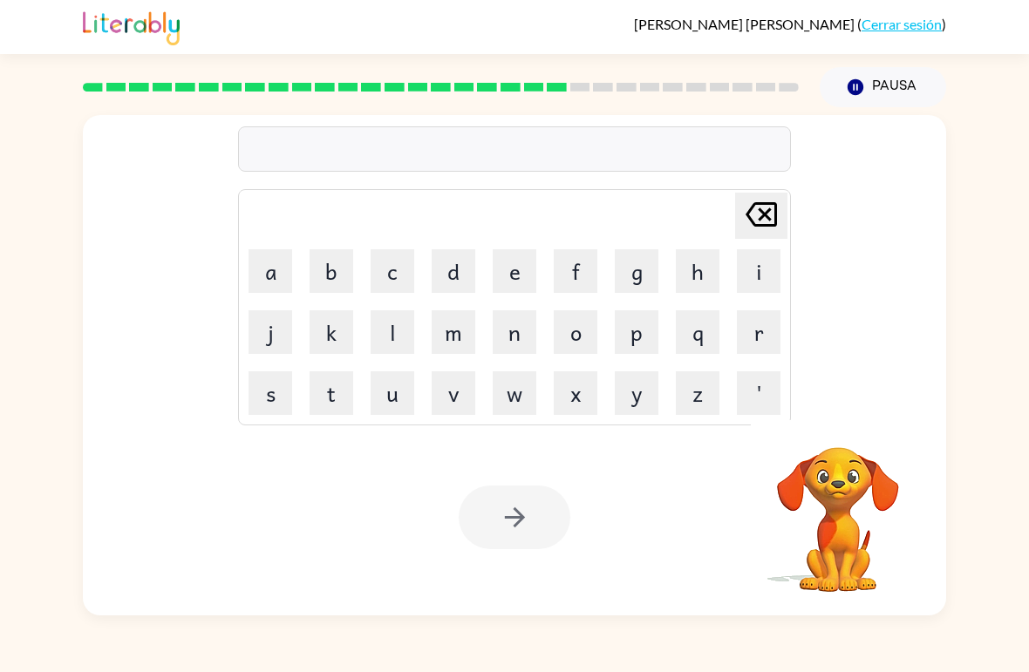
click at [398, 335] on button "l" at bounding box center [393, 332] width 44 height 44
click at [765, 196] on icon "[PERSON_NAME] last character input" at bounding box center [761, 215] width 42 height 42
click at [388, 264] on button "c" at bounding box center [393, 271] width 44 height 44
click at [513, 267] on button "e" at bounding box center [515, 271] width 44 height 44
click at [770, 223] on icon "[PERSON_NAME] last character input" at bounding box center [761, 215] width 42 height 42
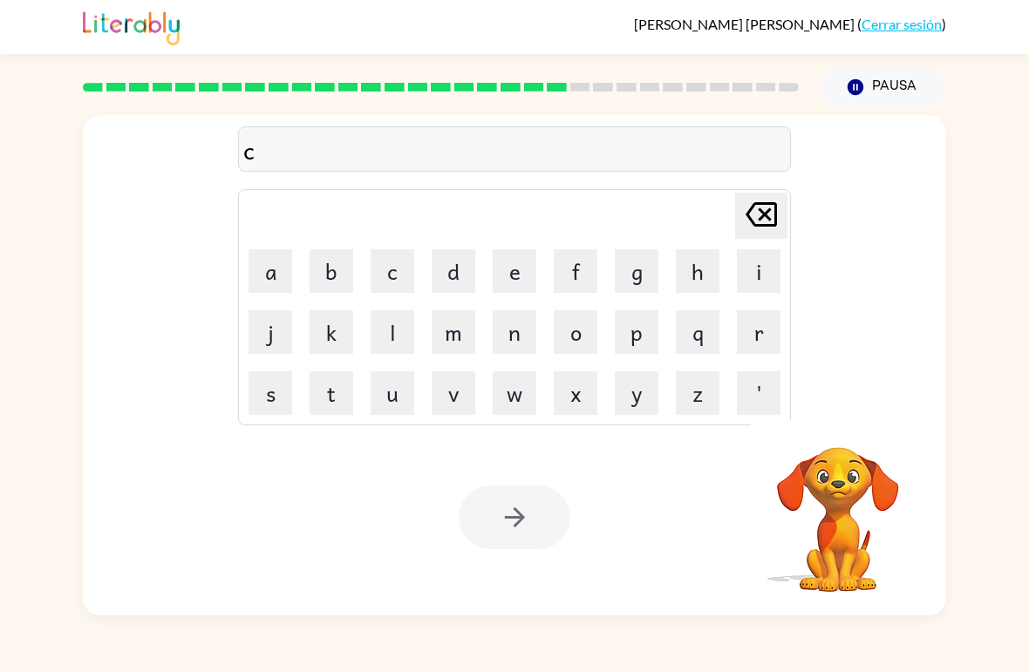
click at [769, 223] on icon "[PERSON_NAME] last character input" at bounding box center [761, 215] width 42 height 42
click at [772, 221] on icon "[PERSON_NAME] last character input" at bounding box center [761, 215] width 42 height 42
click at [283, 391] on button "s" at bounding box center [270, 393] width 44 height 44
click at [513, 262] on button "e" at bounding box center [515, 271] width 44 height 44
click at [518, 335] on button "n" at bounding box center [515, 332] width 44 height 44
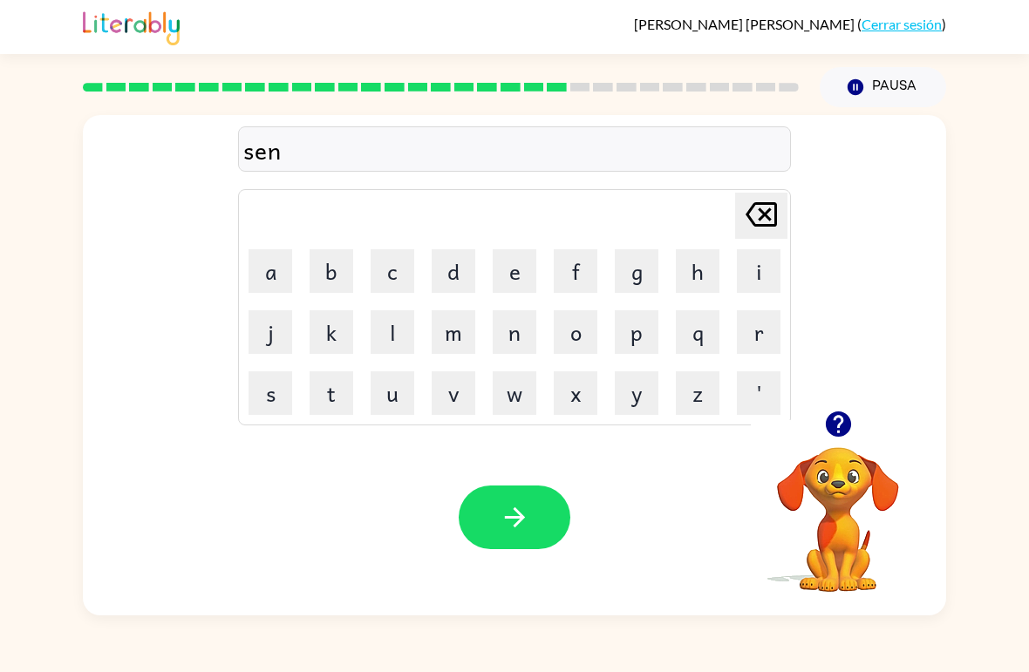
click at [341, 390] on button "t" at bounding box center [331, 393] width 44 height 44
click at [752, 271] on button "i" at bounding box center [759, 271] width 44 height 44
click at [641, 337] on button "p" at bounding box center [637, 332] width 44 height 44
click at [641, 394] on button "y" at bounding box center [637, 393] width 44 height 44
click at [511, 520] on icon "button" at bounding box center [515, 517] width 31 height 31
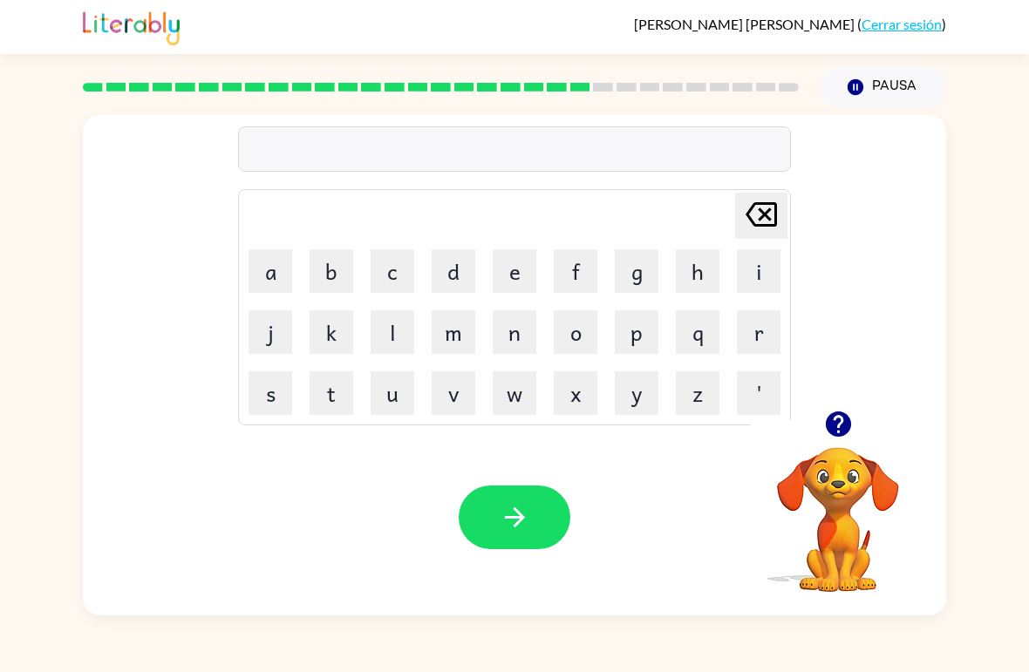
click at [770, 331] on button "r" at bounding box center [759, 332] width 44 height 44
click at [269, 282] on button "a" at bounding box center [270, 271] width 44 height 44
click at [756, 266] on button "i" at bounding box center [759, 271] width 44 height 44
click at [523, 332] on button "n" at bounding box center [515, 332] width 44 height 44
click at [393, 275] on button "c" at bounding box center [393, 271] width 44 height 44
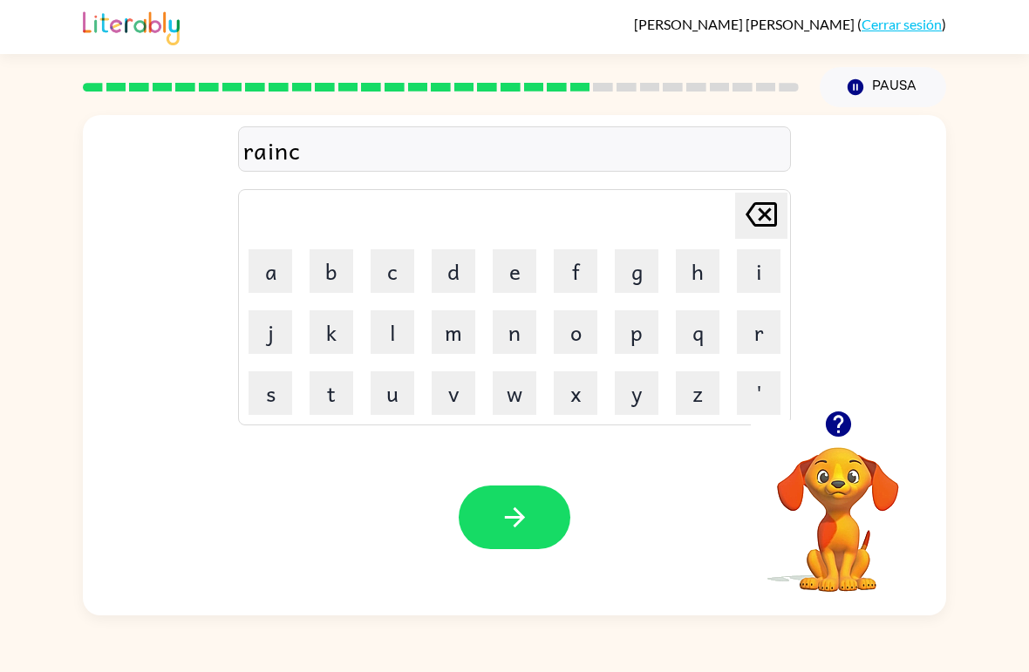
click at [571, 333] on button "o" at bounding box center [576, 332] width 44 height 44
click at [465, 252] on button "d" at bounding box center [454, 271] width 44 height 44
click at [508, 261] on button "e" at bounding box center [515, 271] width 44 height 44
click at [553, 510] on button "button" at bounding box center [515, 518] width 112 height 64
click at [460, 339] on button "m" at bounding box center [454, 332] width 44 height 44
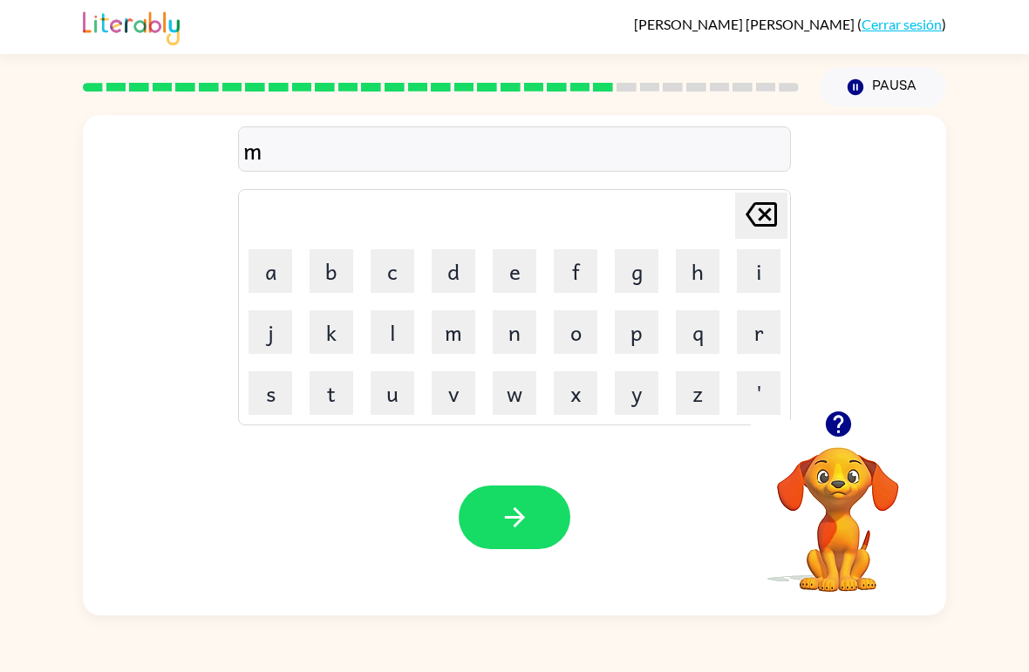
click at [277, 282] on button "a" at bounding box center [270, 271] width 44 height 44
click at [759, 330] on button "r" at bounding box center [759, 332] width 44 height 44
click at [324, 332] on button "k" at bounding box center [331, 332] width 44 height 44
click at [510, 266] on button "e" at bounding box center [515, 271] width 44 height 44
click at [753, 323] on button "r" at bounding box center [759, 332] width 44 height 44
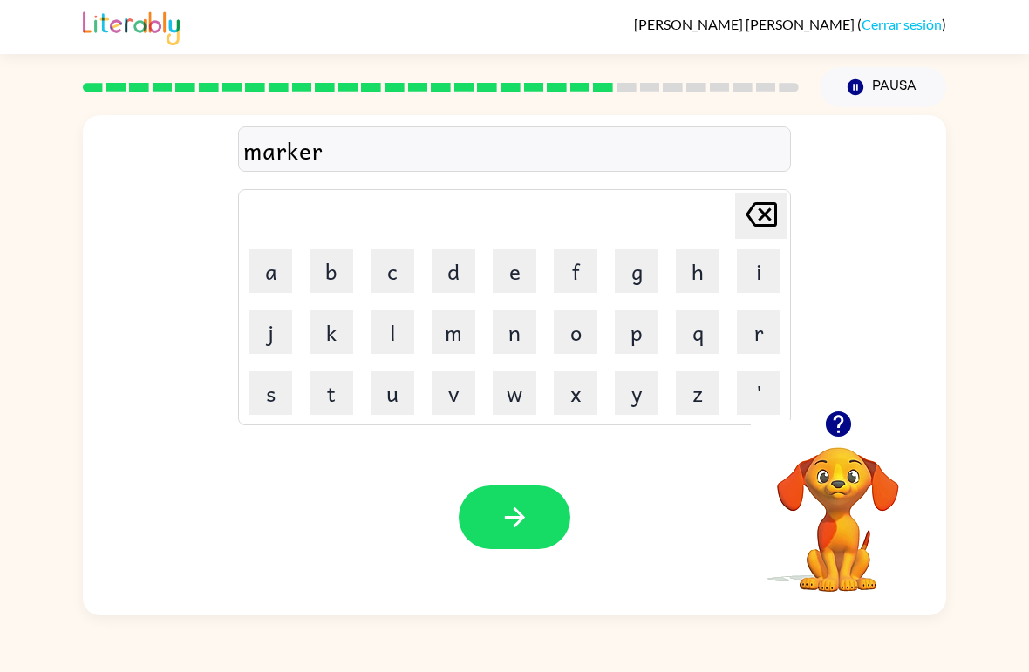
click at [520, 524] on icon "button" at bounding box center [515, 517] width 31 height 31
click at [272, 269] on button "a" at bounding box center [270, 271] width 44 height 44
click at [460, 262] on button "d" at bounding box center [454, 271] width 44 height 44
click at [459, 398] on button "v" at bounding box center [454, 393] width 44 height 44
click at [269, 259] on button "a" at bounding box center [270, 271] width 44 height 44
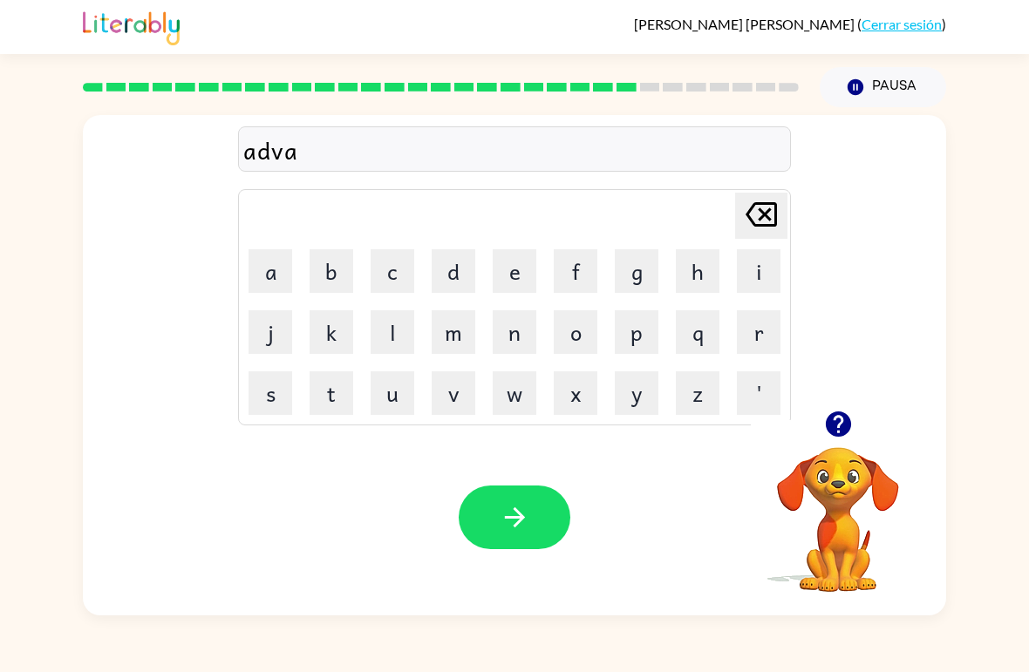
click at [575, 335] on button "o" at bounding box center [576, 332] width 44 height 44
click at [766, 201] on icon "[PERSON_NAME] last character input" at bounding box center [761, 215] width 42 height 42
click at [521, 326] on button "n" at bounding box center [515, 332] width 44 height 44
click at [274, 394] on button "s" at bounding box center [270, 393] width 44 height 44
click at [767, 260] on button "i" at bounding box center [759, 271] width 44 height 44
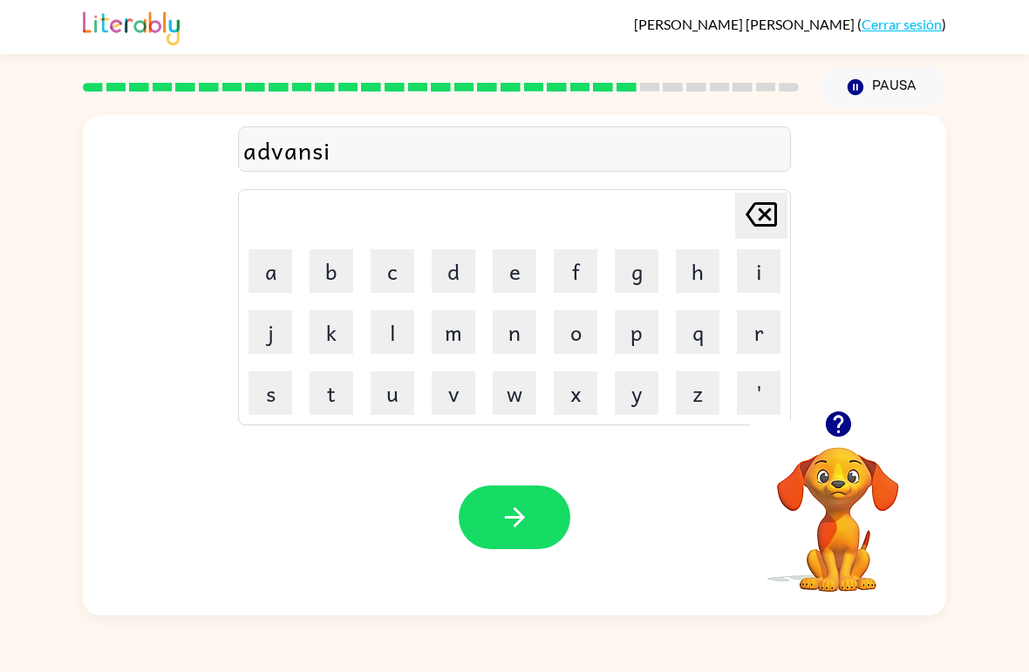
click at [527, 338] on button "n" at bounding box center [515, 332] width 44 height 44
click at [641, 264] on button "g" at bounding box center [637, 271] width 44 height 44
click at [525, 520] on icon "button" at bounding box center [515, 517] width 31 height 31
click at [640, 272] on button "g" at bounding box center [637, 271] width 44 height 44
click at [575, 330] on button "o" at bounding box center [576, 332] width 44 height 44
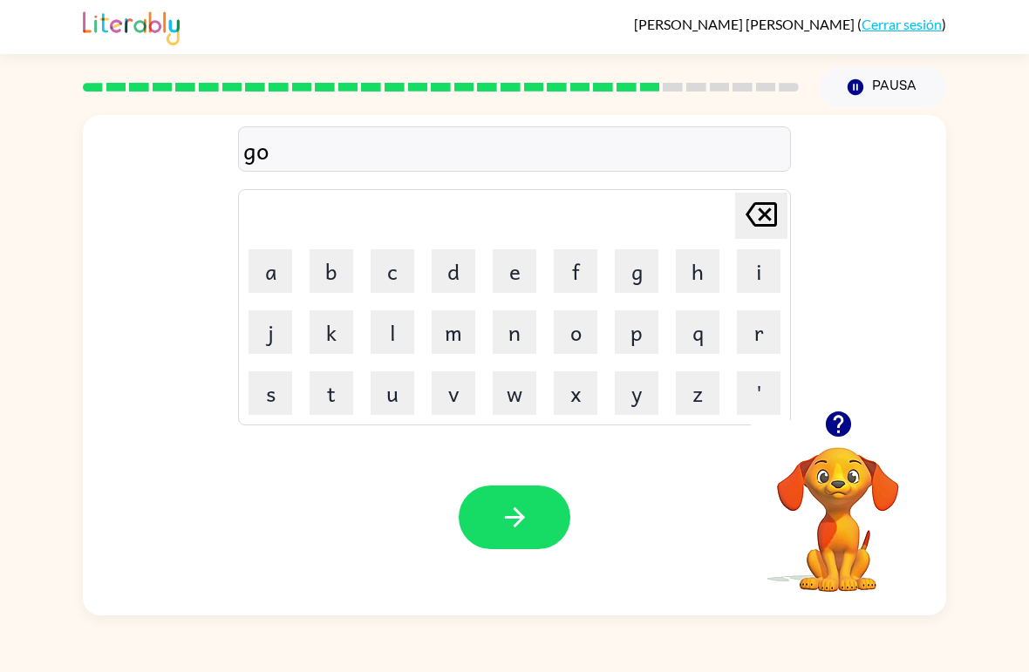
click at [332, 280] on button "b" at bounding box center [331, 271] width 44 height 44
click at [391, 335] on button "l" at bounding box center [393, 332] width 44 height 44
click at [757, 280] on button "i" at bounding box center [759, 271] width 44 height 44
click at [511, 335] on button "n" at bounding box center [515, 332] width 44 height 44
click at [520, 510] on icon "button" at bounding box center [515, 517] width 31 height 31
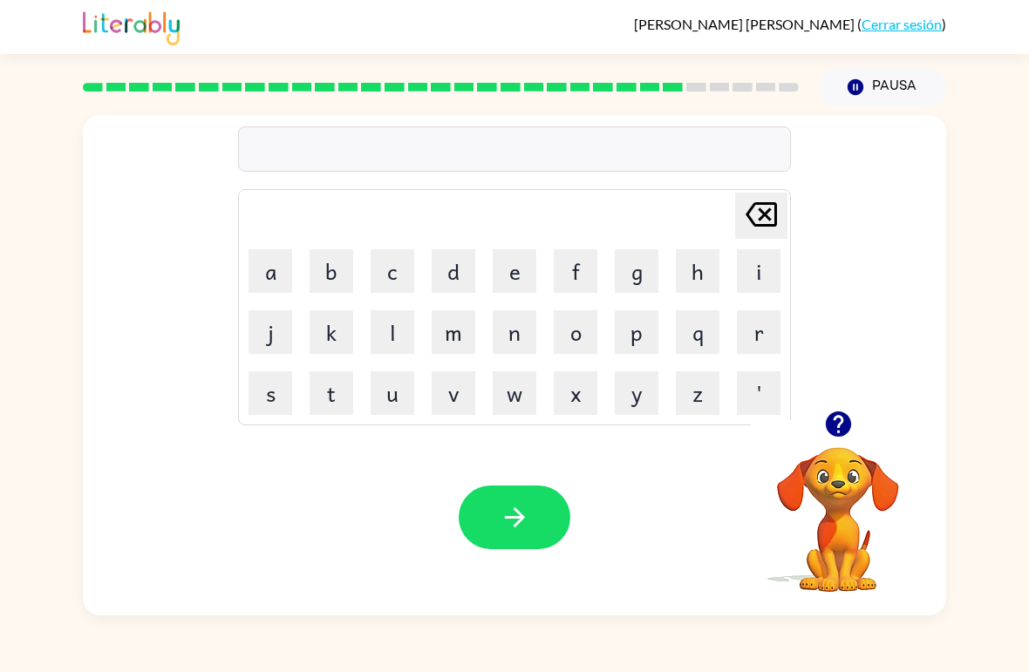
click at [647, 274] on button "g" at bounding box center [637, 271] width 44 height 44
click at [587, 330] on button "o" at bounding box center [576, 332] width 44 height 44
click at [330, 272] on button "b" at bounding box center [331, 271] width 44 height 44
click at [507, 280] on button "e" at bounding box center [515, 271] width 44 height 44
click at [754, 335] on button "r" at bounding box center [759, 332] width 44 height 44
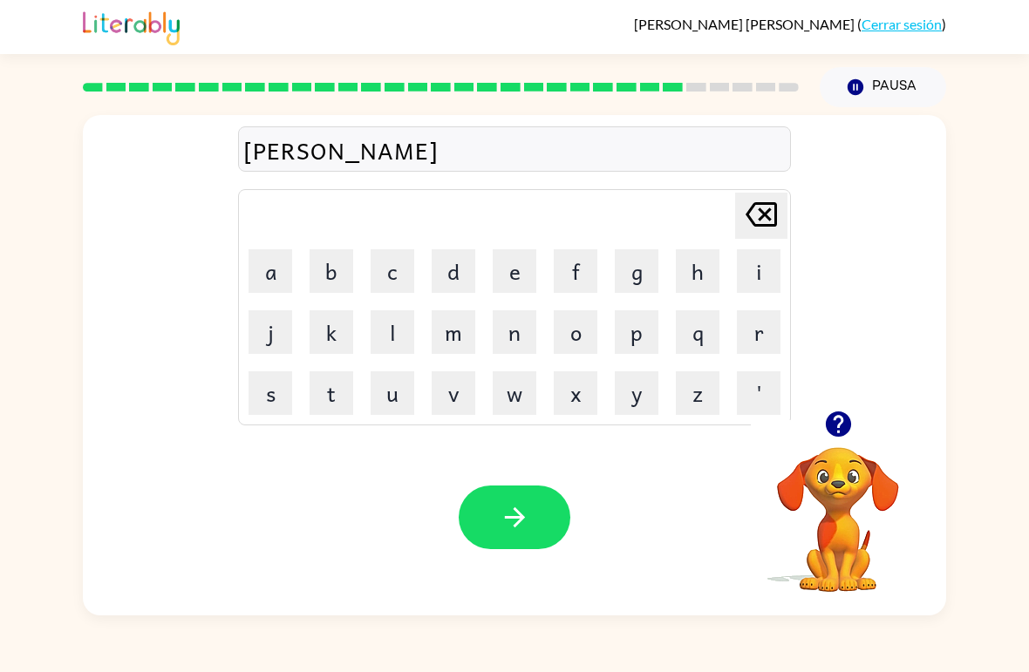
click at [451, 333] on button "m" at bounding box center [454, 332] width 44 height 44
click at [513, 280] on button "e" at bounding box center [515, 271] width 44 height 44
click at [512, 334] on button "n" at bounding box center [515, 332] width 44 height 44
click at [311, 401] on button "t" at bounding box center [331, 393] width 44 height 44
click at [527, 501] on button "button" at bounding box center [515, 518] width 112 height 64
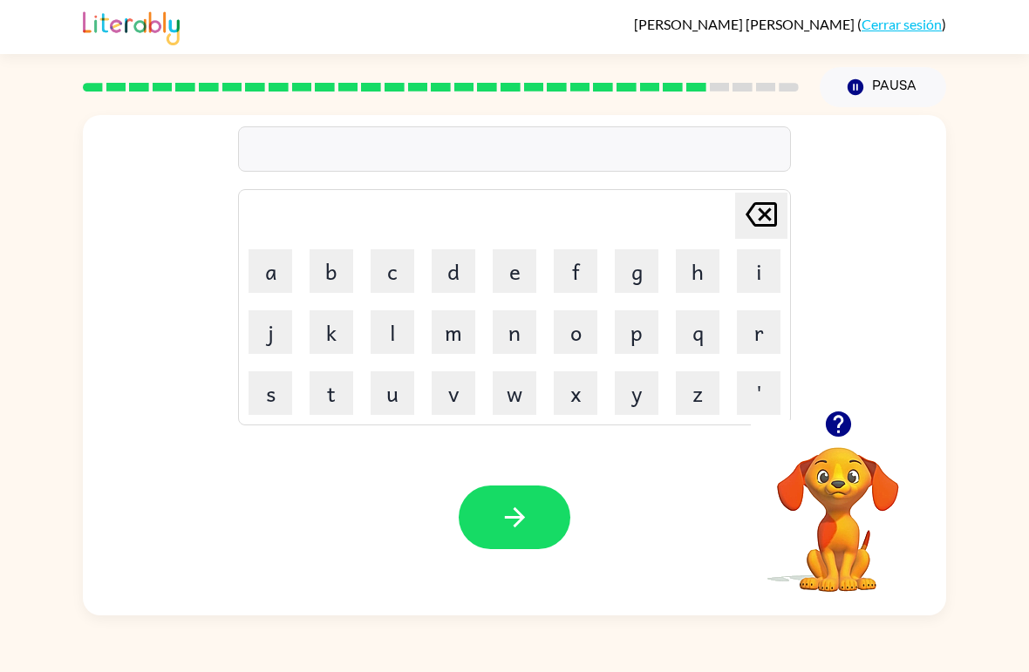
click at [261, 390] on button "s" at bounding box center [270, 393] width 44 height 44
click at [756, 339] on button "r" at bounding box center [759, 332] width 44 height 44
click at [273, 269] on button "a" at bounding box center [270, 271] width 44 height 44
click at [510, 329] on button "n" at bounding box center [515, 332] width 44 height 44
click at [524, 514] on icon "button" at bounding box center [515, 517] width 31 height 31
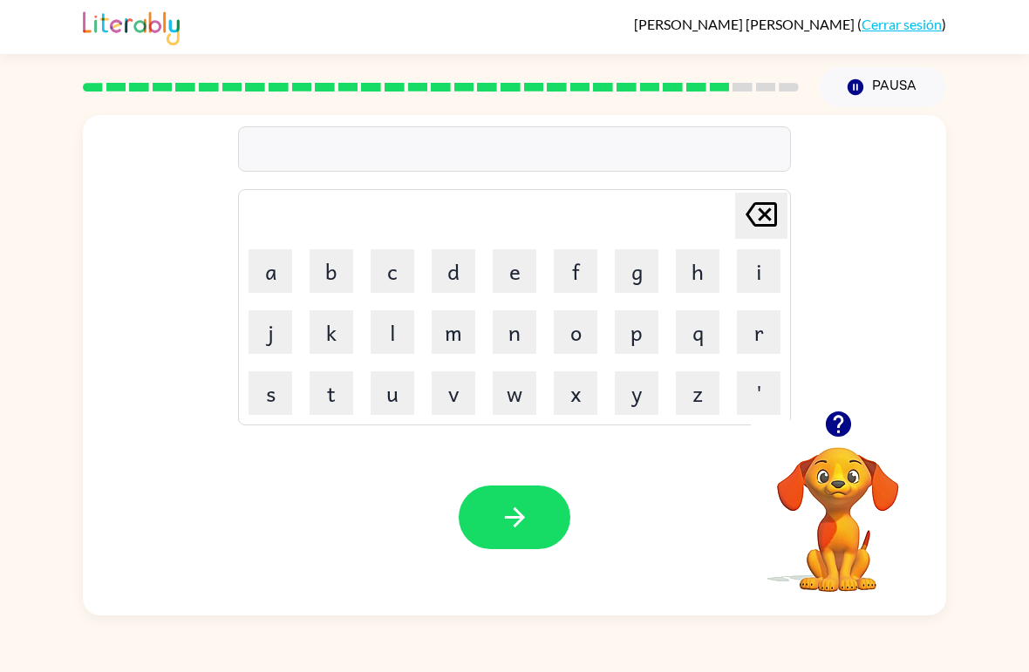
click at [265, 392] on button "s" at bounding box center [270, 393] width 44 height 44
click at [709, 271] on button "h" at bounding box center [698, 271] width 44 height 44
click at [279, 269] on button "a" at bounding box center [270, 271] width 44 height 44
click at [641, 335] on button "p" at bounding box center [637, 332] width 44 height 44
click at [510, 267] on button "e" at bounding box center [515, 271] width 44 height 44
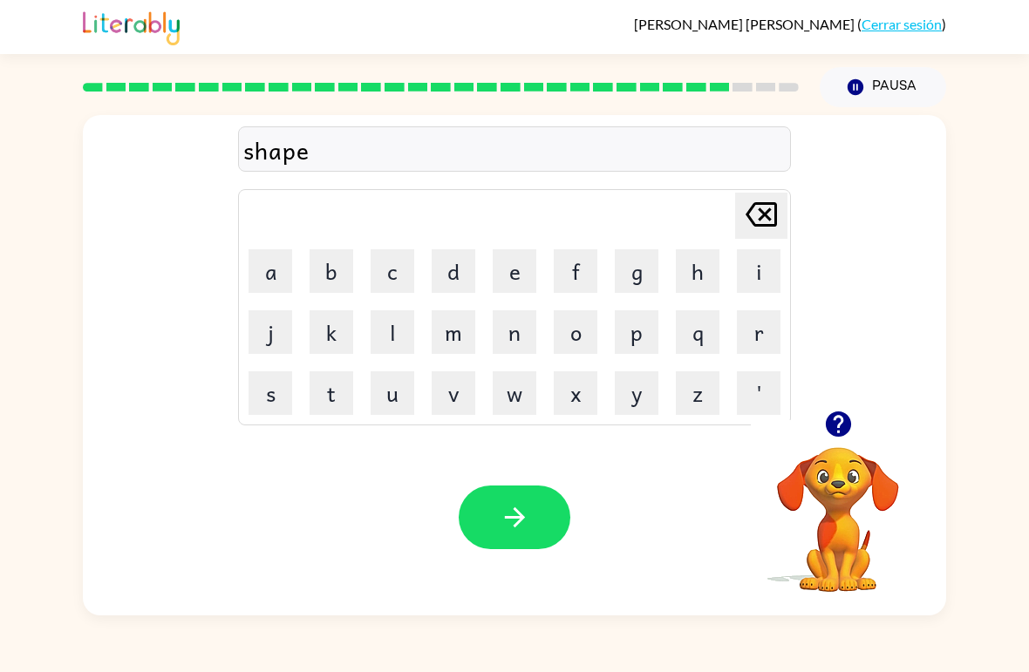
click at [525, 504] on icon "button" at bounding box center [515, 517] width 31 height 31
click at [502, 267] on button "e" at bounding box center [515, 271] width 44 height 44
click at [567, 402] on button "x" at bounding box center [576, 393] width 44 height 44
click at [505, 267] on button "e" at bounding box center [515, 271] width 44 height 44
click at [386, 316] on button "l" at bounding box center [393, 332] width 44 height 44
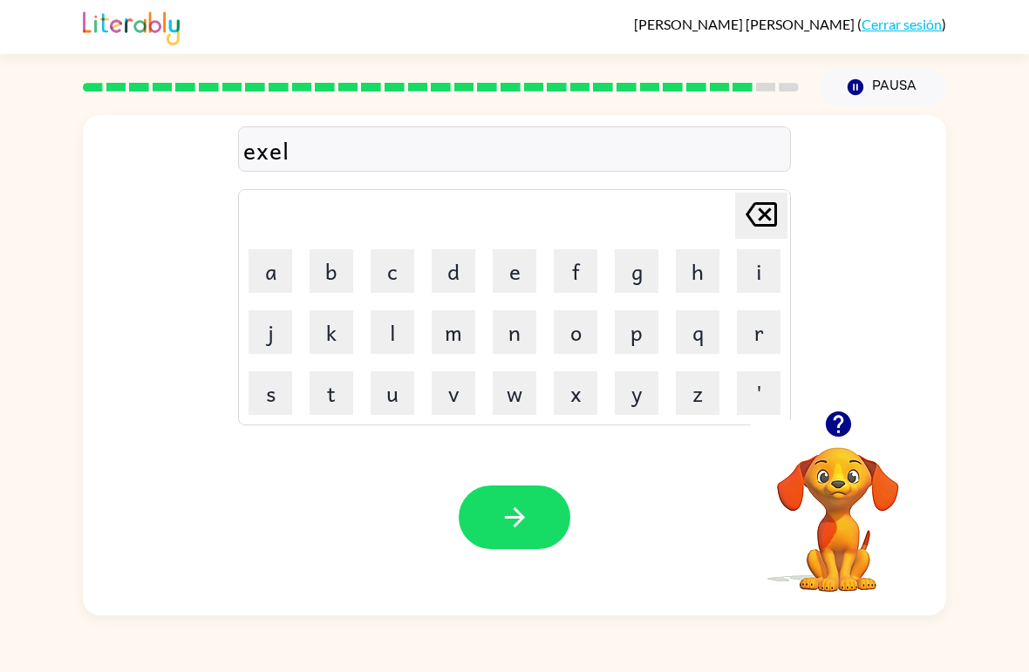
click at [517, 326] on button "n" at bounding box center [515, 332] width 44 height 44
click at [323, 399] on button "t" at bounding box center [331, 393] width 44 height 44
click at [552, 513] on button "button" at bounding box center [515, 518] width 112 height 64
click at [647, 273] on button "g" at bounding box center [637, 271] width 44 height 44
click at [583, 320] on button "o" at bounding box center [576, 332] width 44 height 44
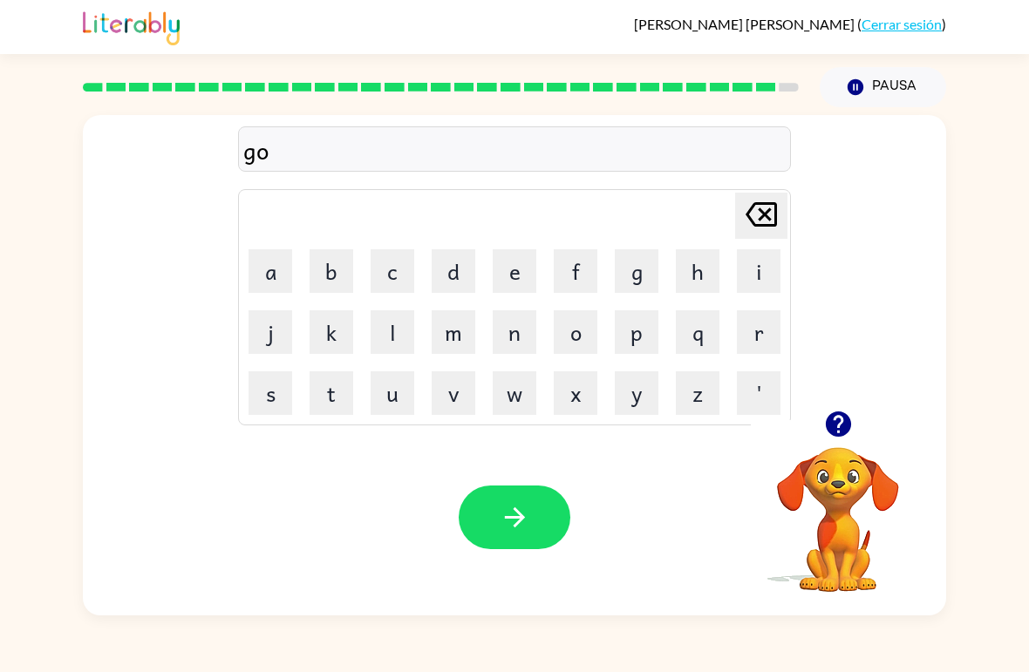
click at [325, 275] on button "b" at bounding box center [331, 271] width 44 height 44
click at [757, 330] on button "r" at bounding box center [759, 332] width 44 height 44
click at [758, 282] on button "i" at bounding box center [759, 271] width 44 height 44
click at [630, 288] on button "g" at bounding box center [637, 271] width 44 height 44
click at [506, 264] on button "e" at bounding box center [515, 271] width 44 height 44
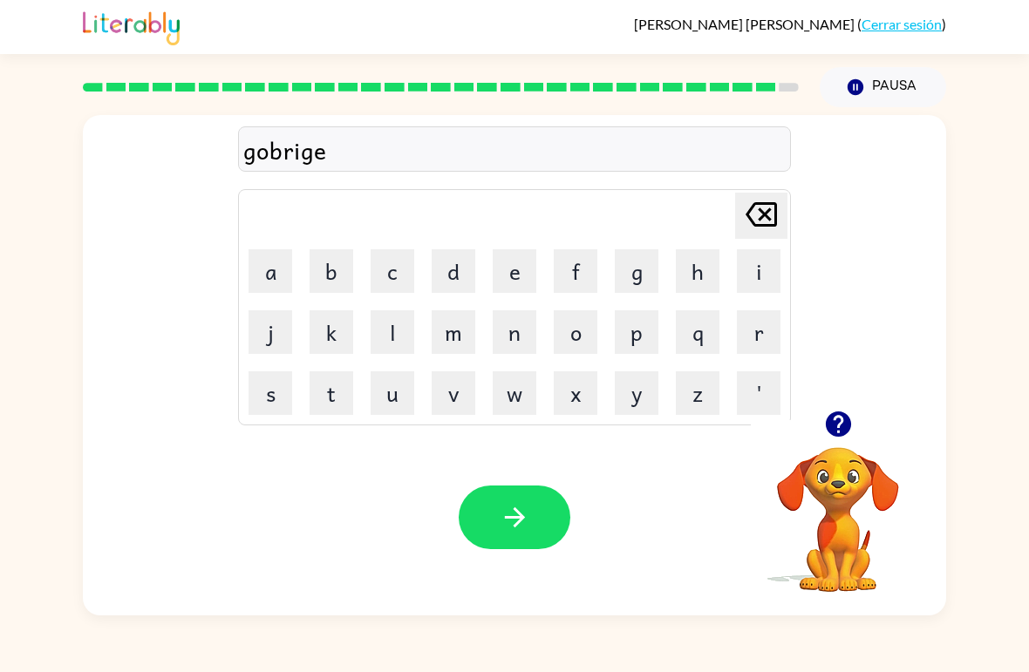
click at [771, 323] on button "r" at bounding box center [759, 332] width 44 height 44
click at [500, 508] on icon "button" at bounding box center [515, 517] width 31 height 31
